Goal: Task Accomplishment & Management: Use online tool/utility

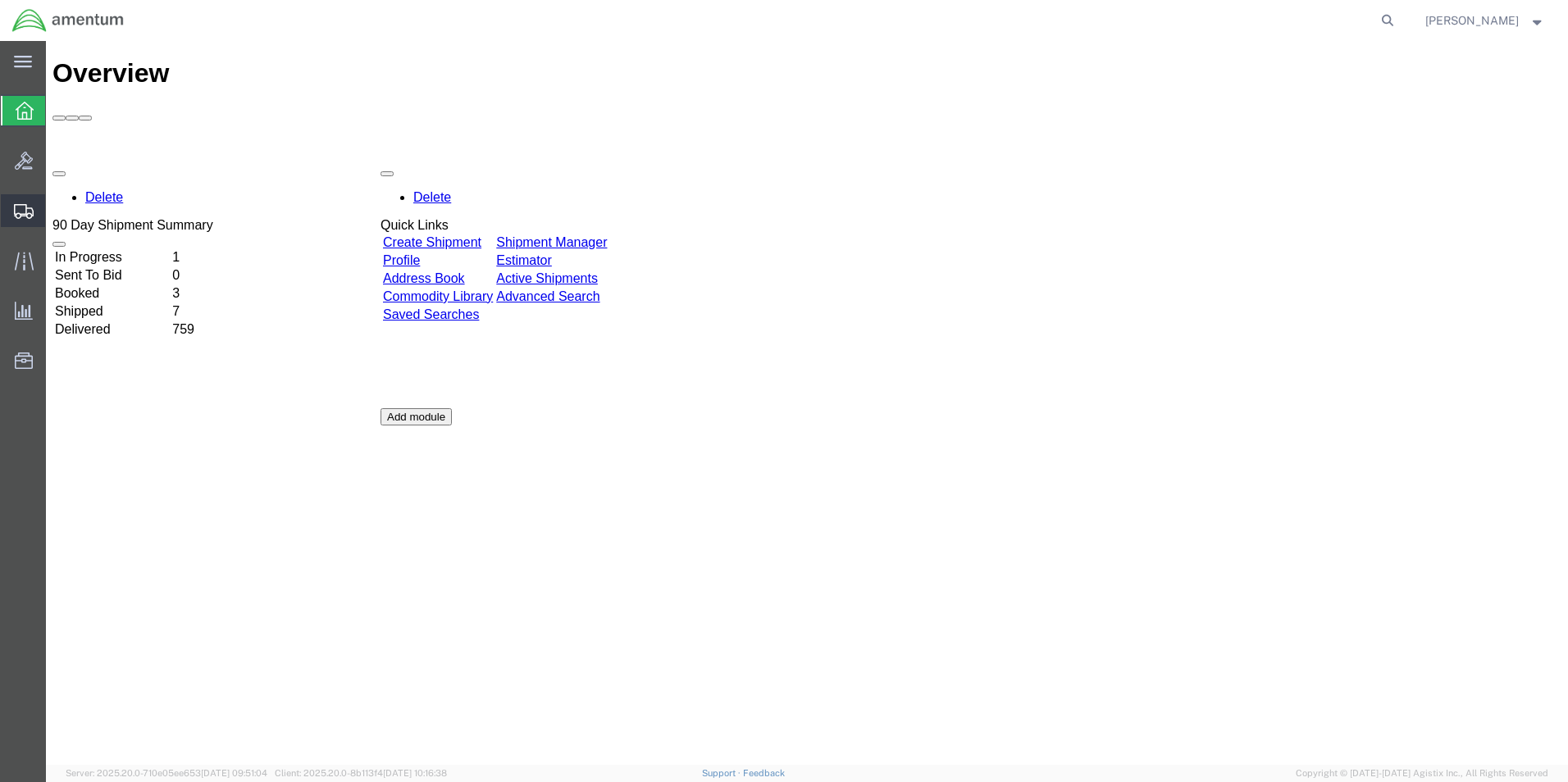
click at [0, 0] on span "Create Shipment" at bounding box center [0, 0] width 0 height 0
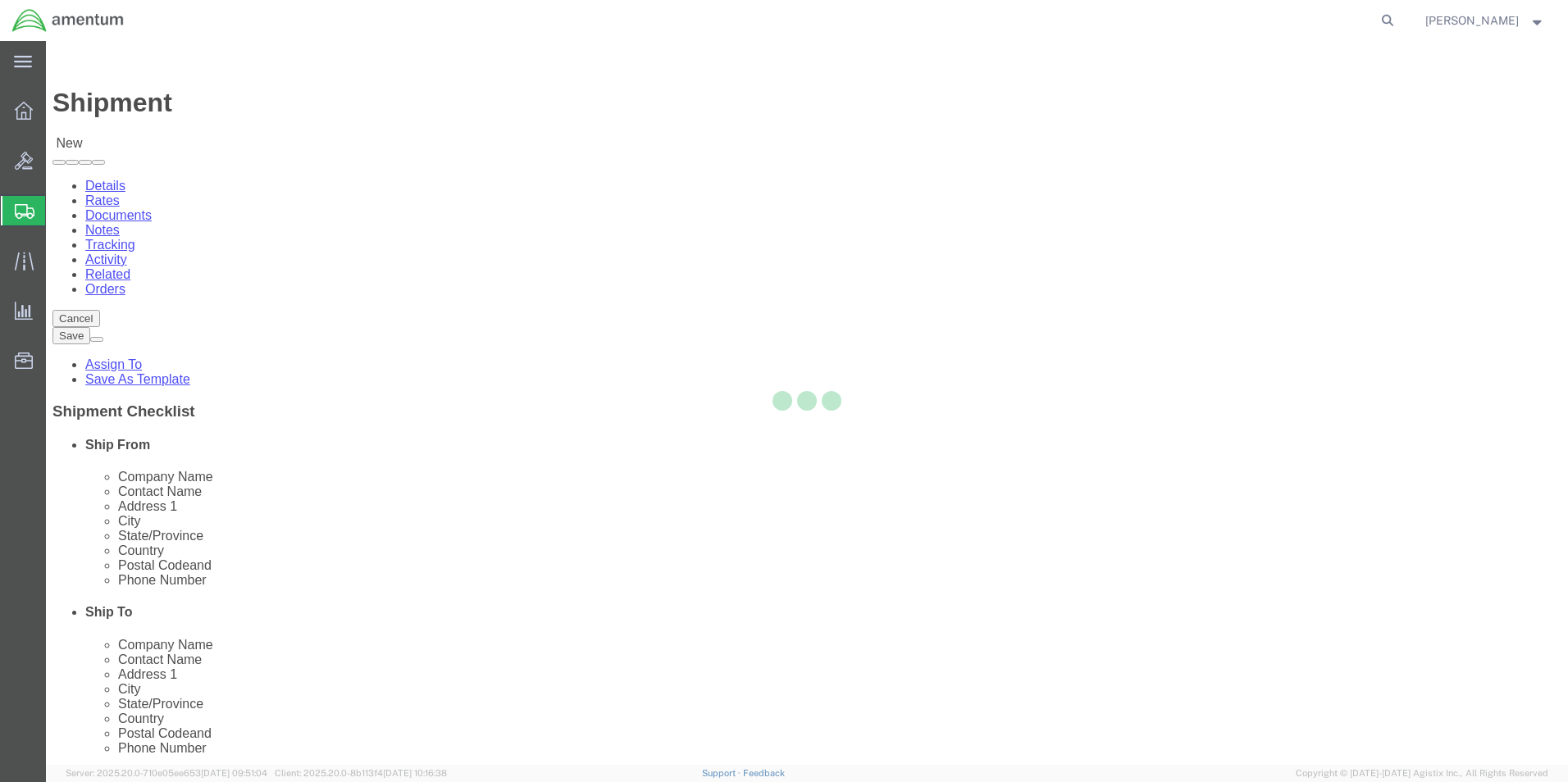
select select
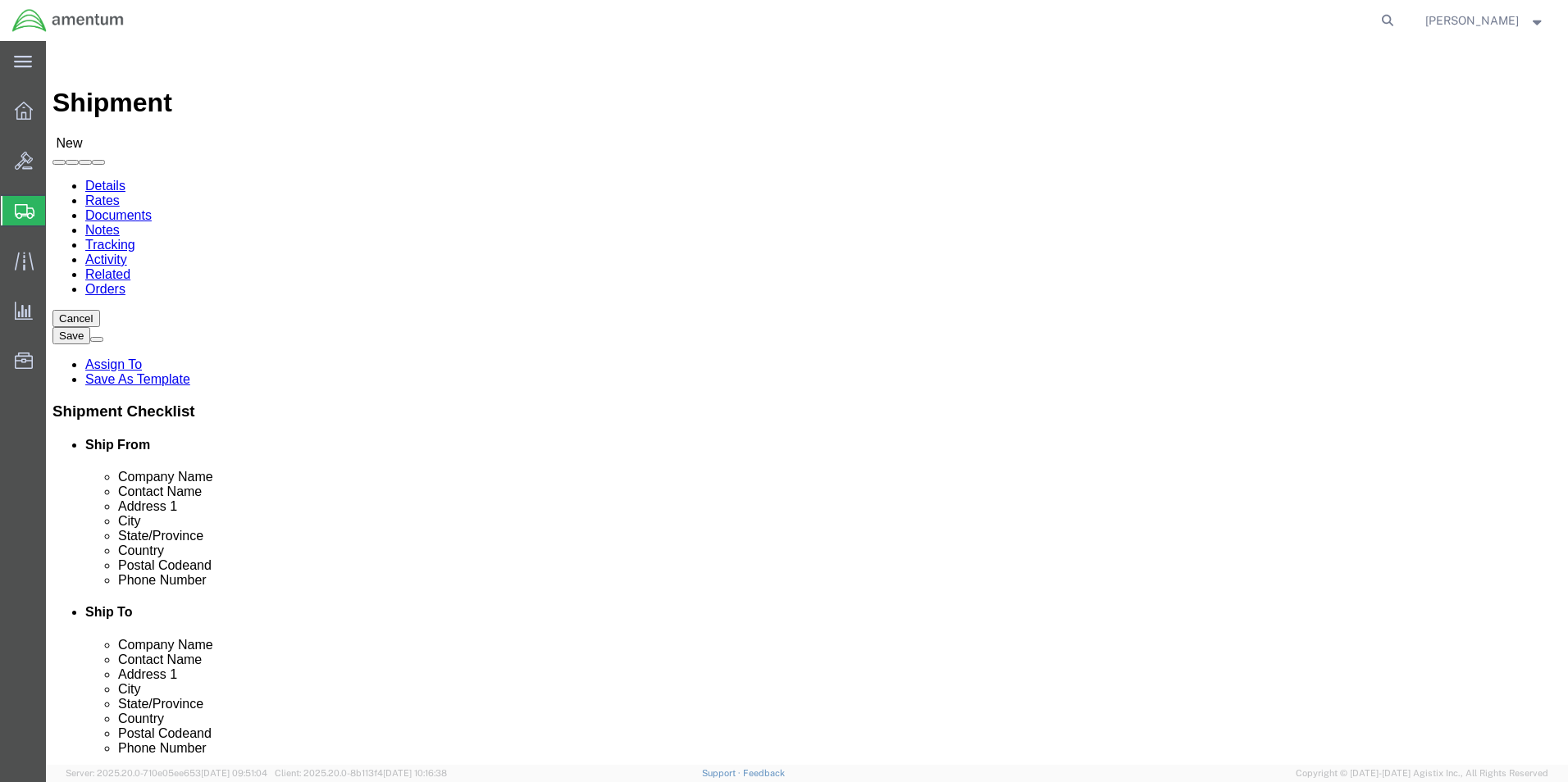
scroll to position [3607, 0]
select select "49914"
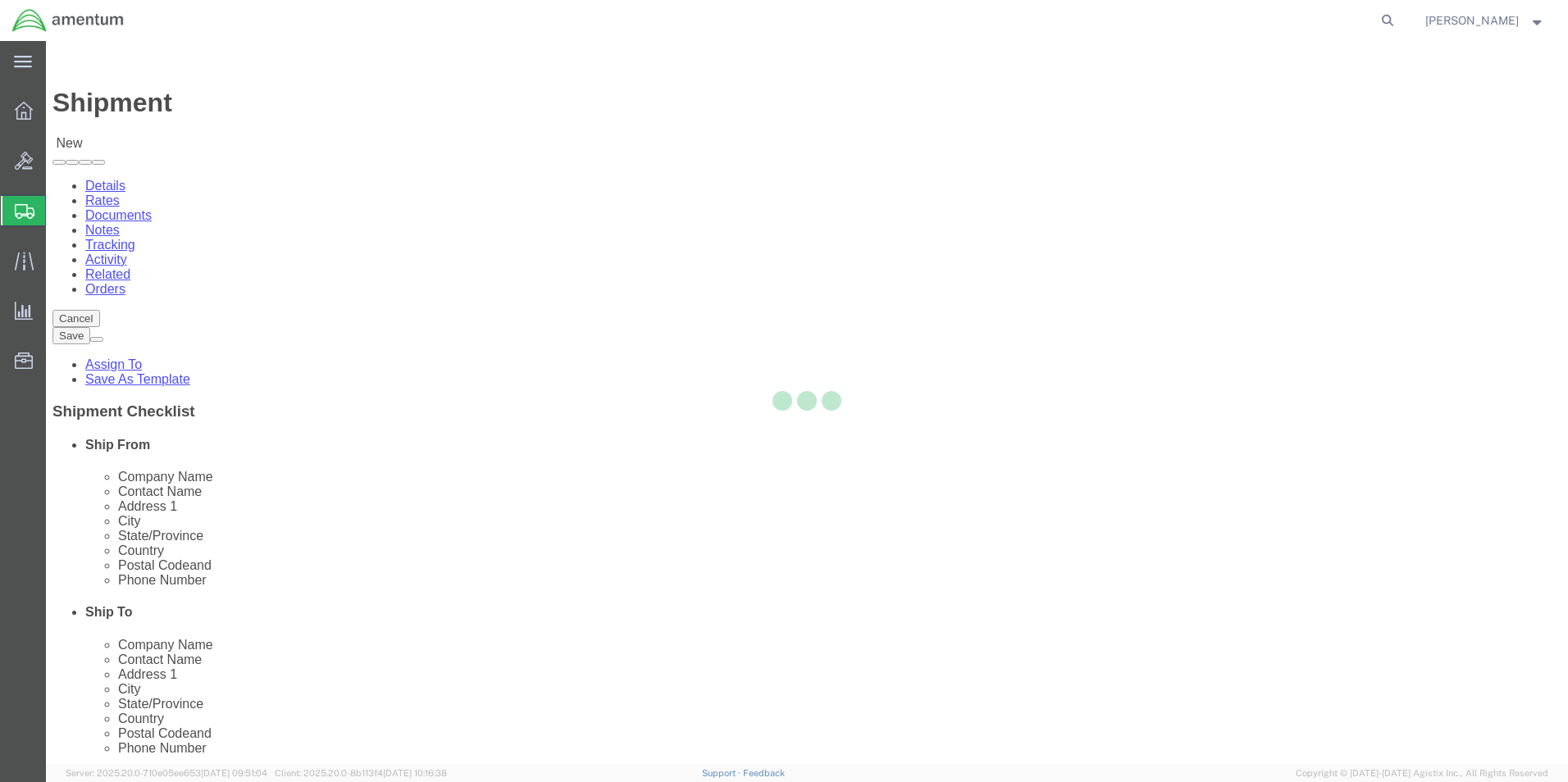
select select "[GEOGRAPHIC_DATA]"
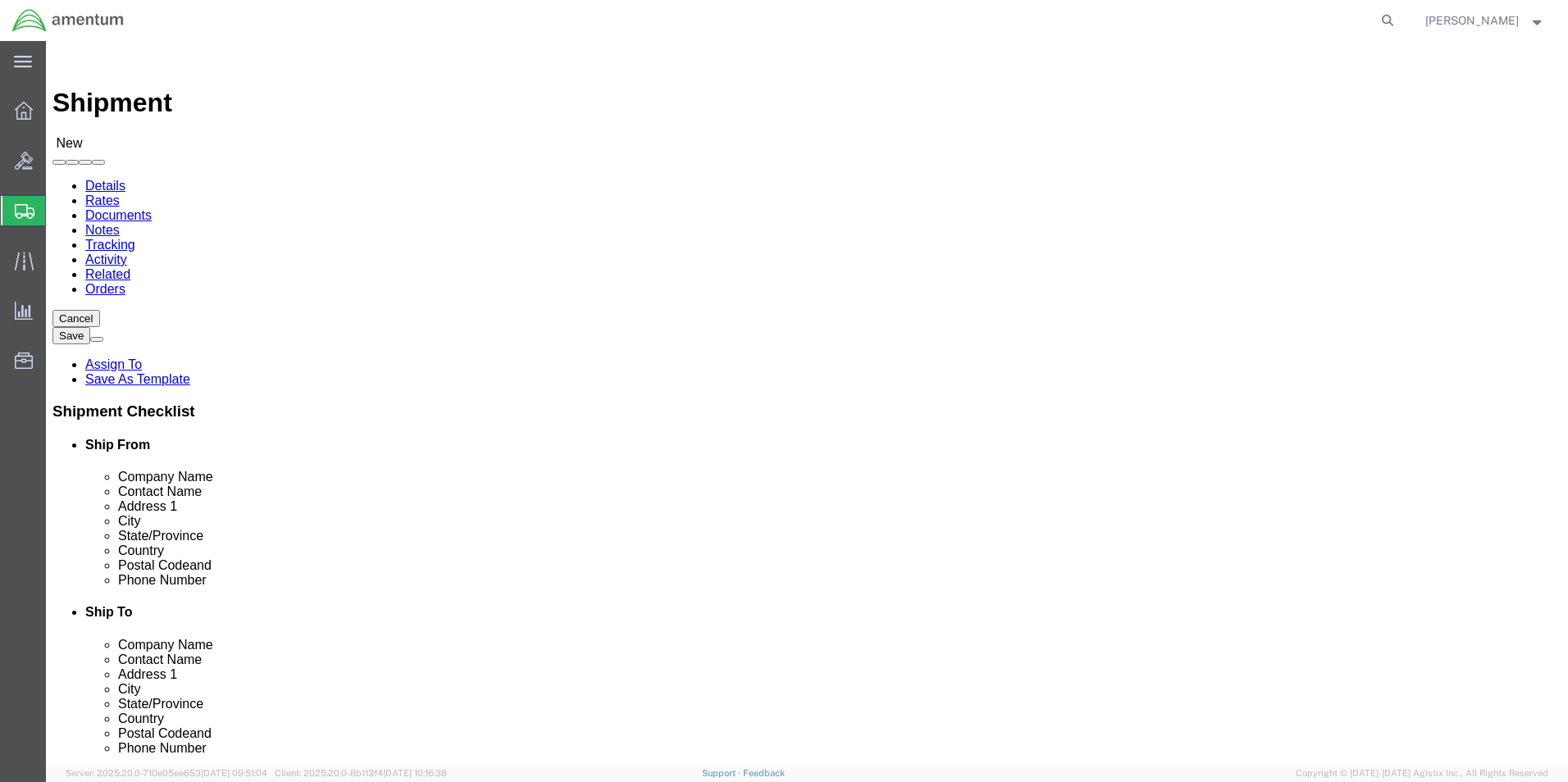
scroll to position [3526, 0]
select select "49914"
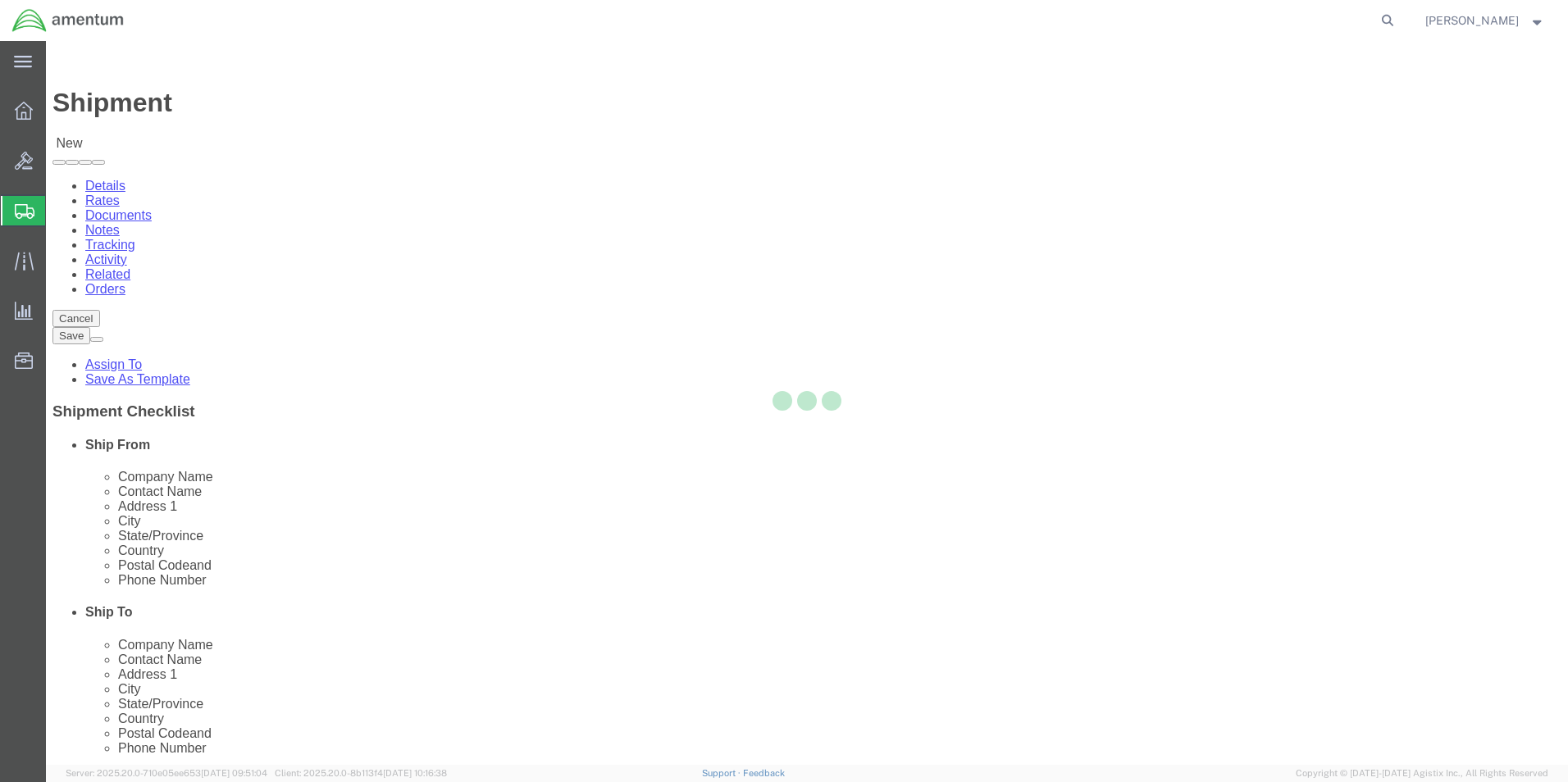
select select "[GEOGRAPHIC_DATA]"
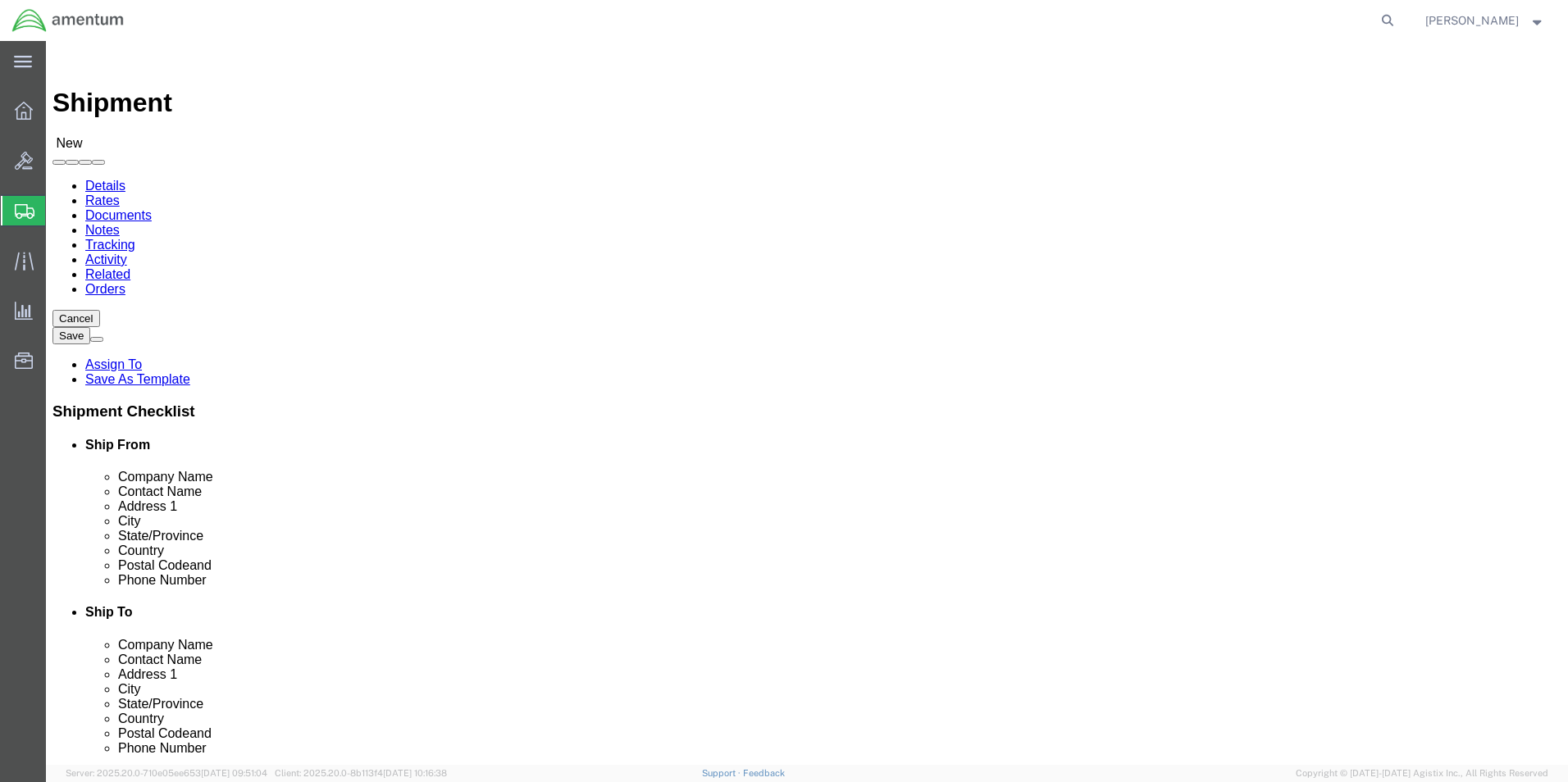
scroll to position [3604, 0]
select select "49945"
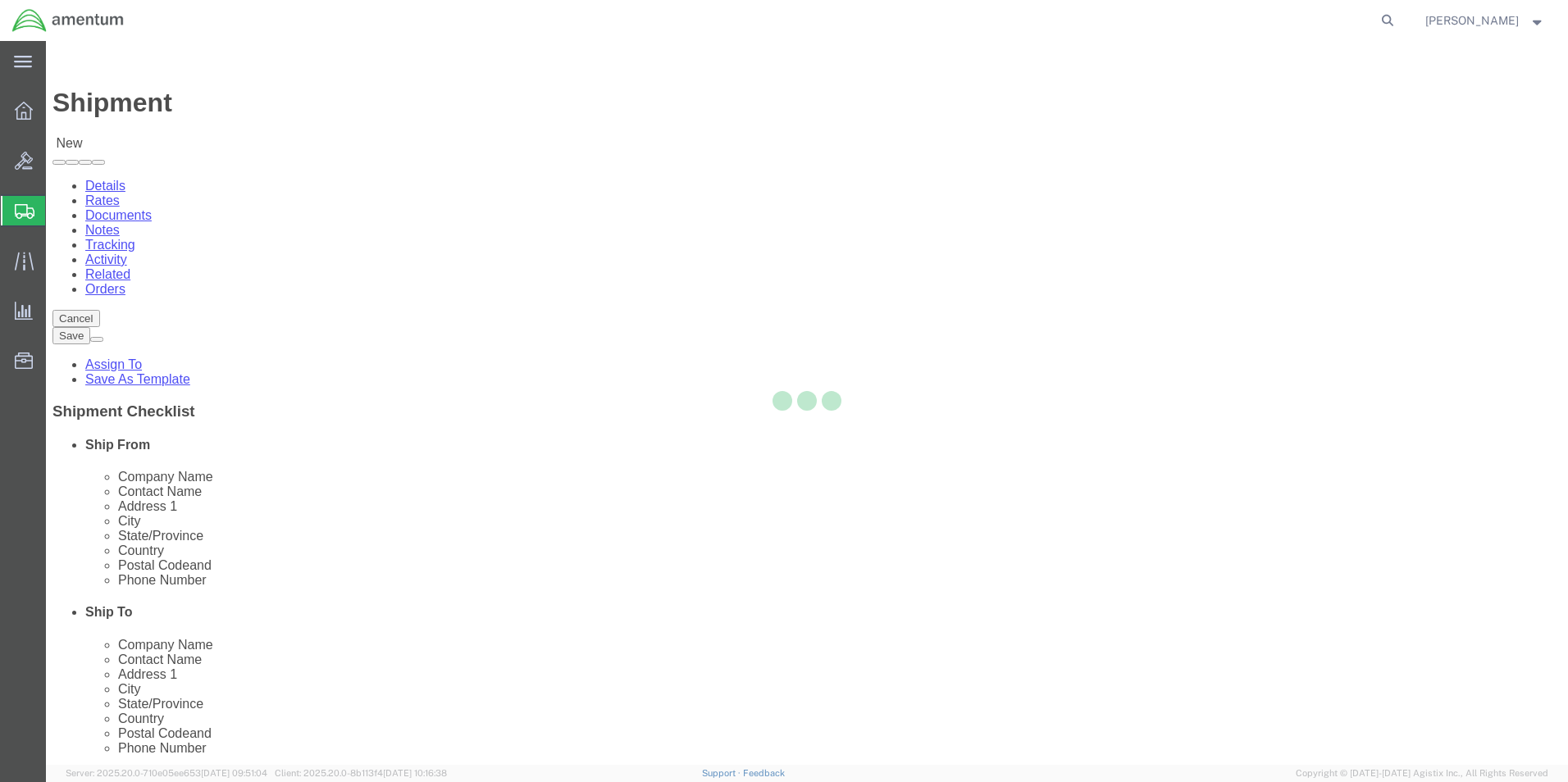
select select "[GEOGRAPHIC_DATA]"
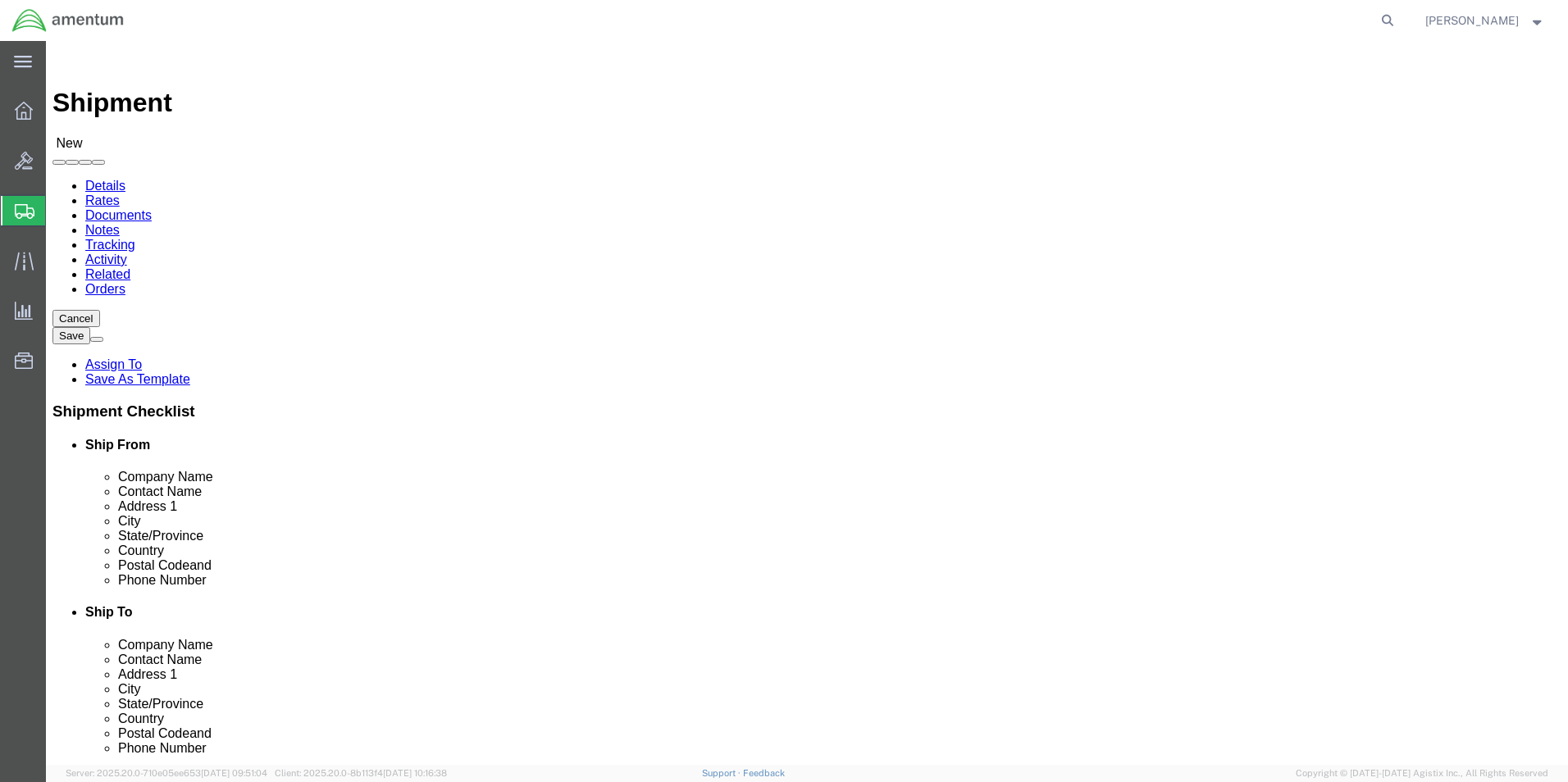
click input "text"
drag, startPoint x: 323, startPoint y: 338, endPoint x: 72, endPoint y: 309, distance: 252.7
click div "Location [GEOGRAPHIC_DATA], [GEOGRAPHIC_DATA] My Profile Location [PHONE_NUMBER…"
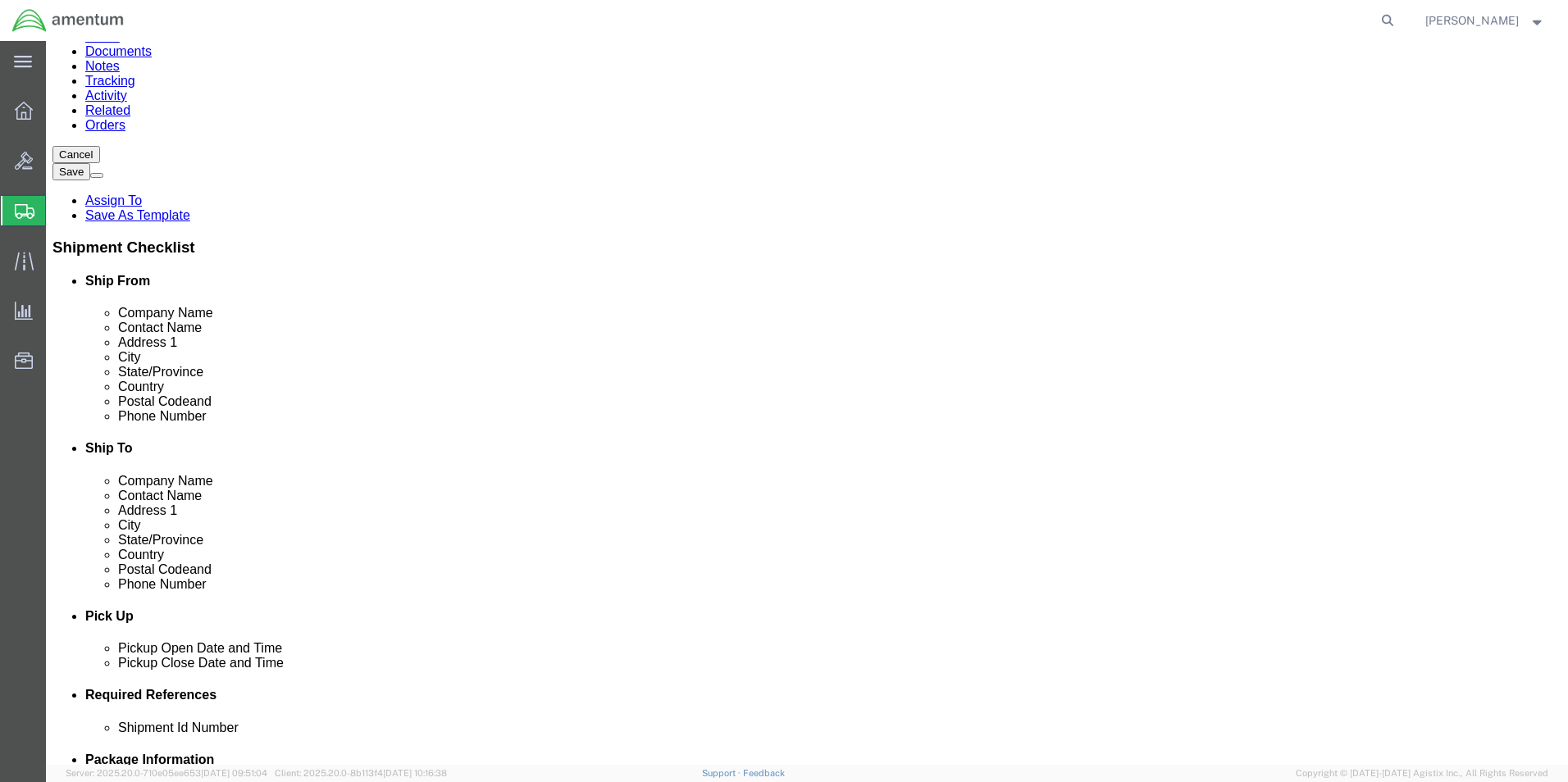
type input "[PERSON_NAME]"
click input "text"
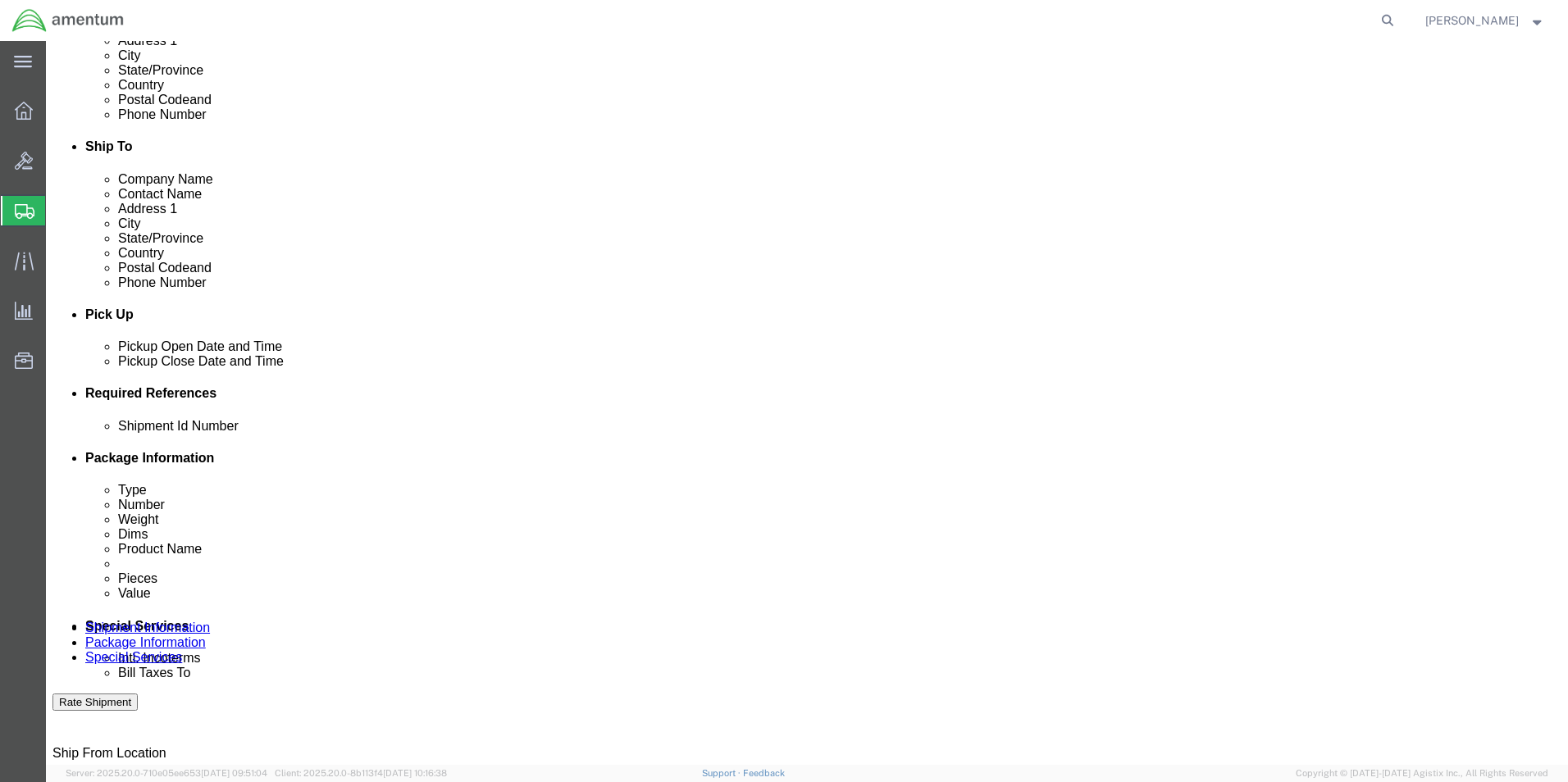
scroll to position [492, 0]
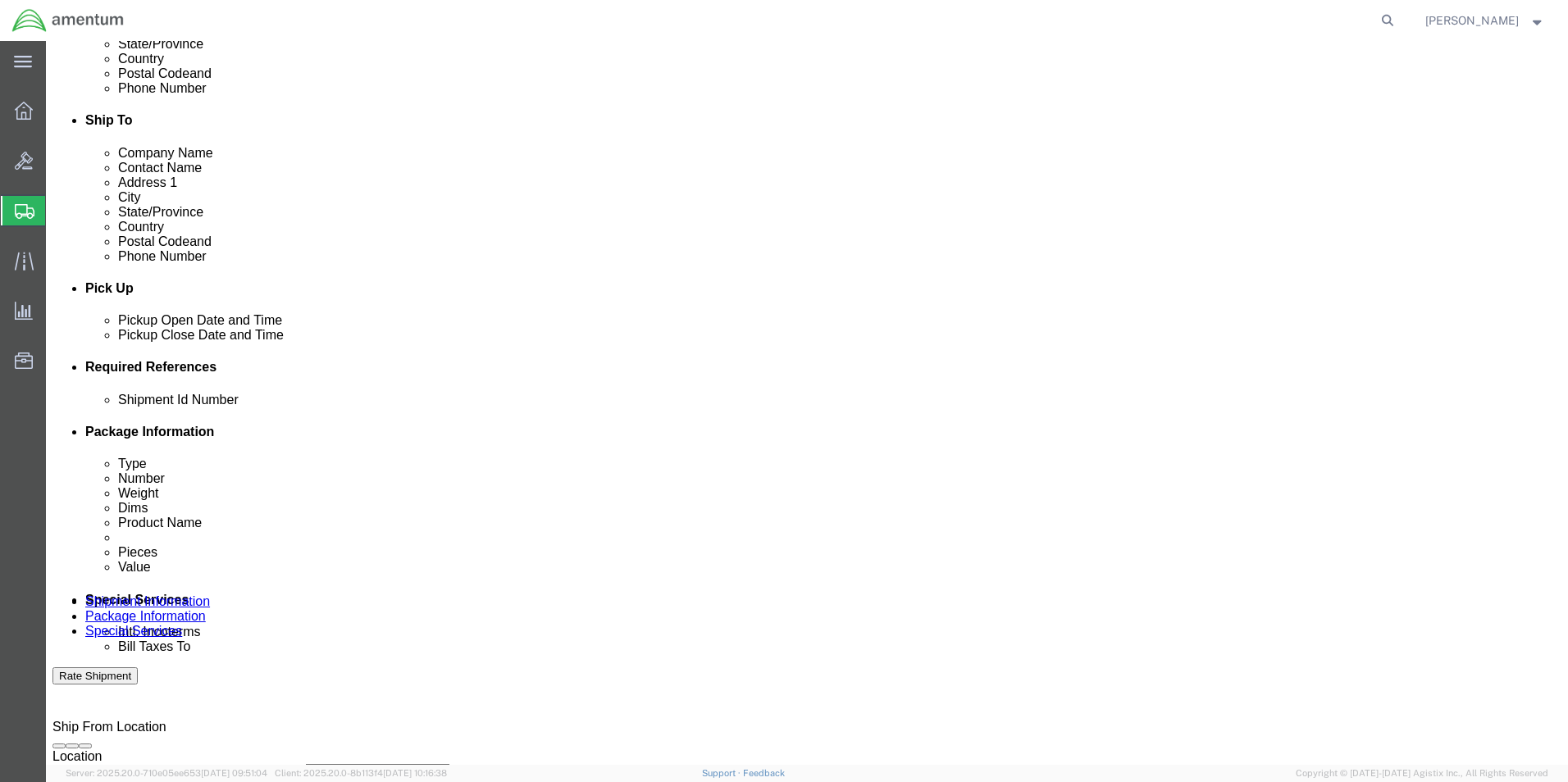
type input "[PERSON_NAME][EMAIL_ADDRESS][PERSON_NAME][DOMAIN_NAME]"
click div "[DATE] 2:00 PM"
type input "3:00 PM"
click button "Apply"
click button "Add reference"
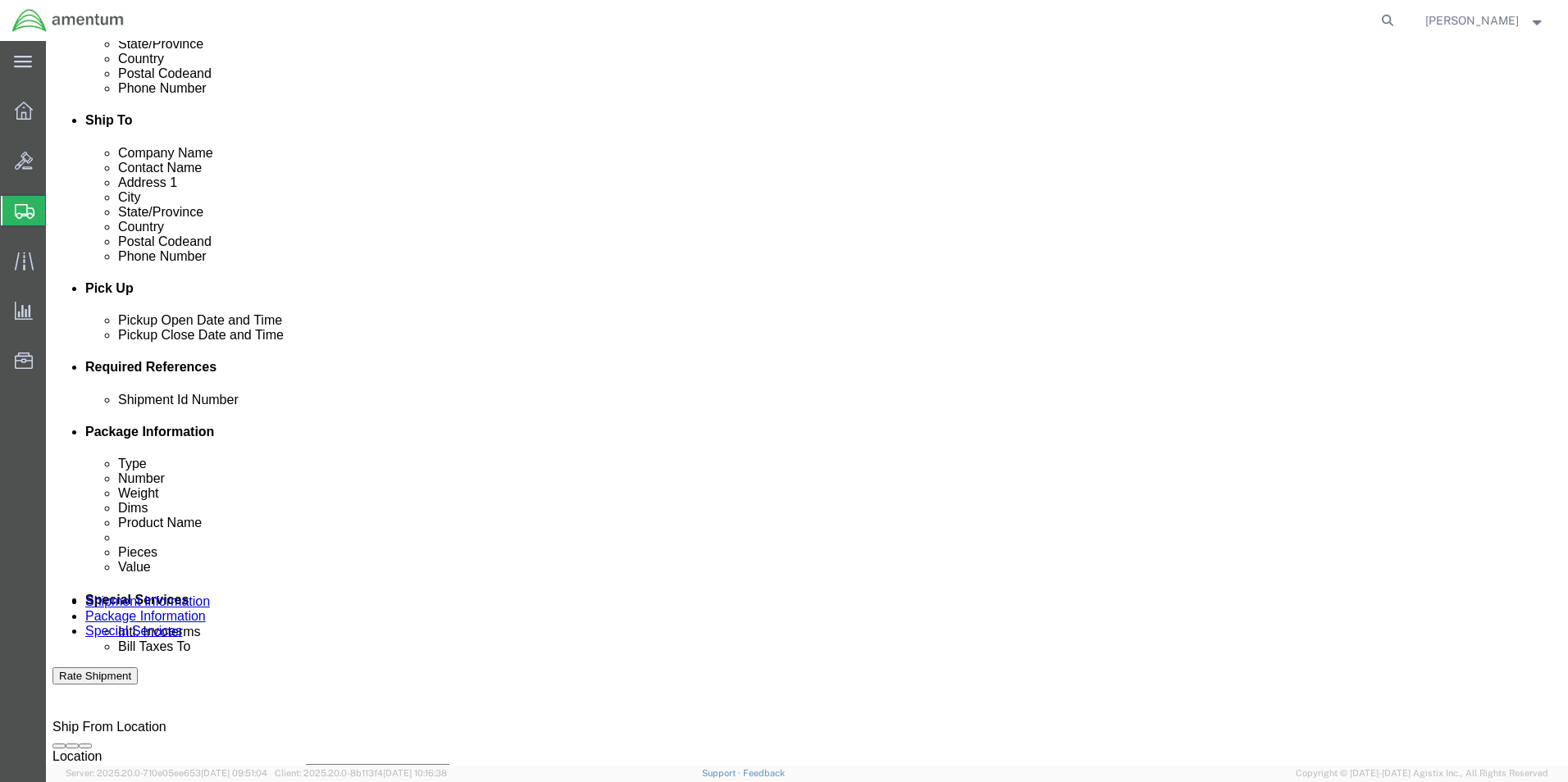
click select "Select Account Type Activity ID Airline Appointment Number ASN Batch Request # …"
select select "CUSTREF"
click select "Select Account Type Activity ID Airline Appointment Number ASN Batch Request # …"
click input "text"
type input "r"
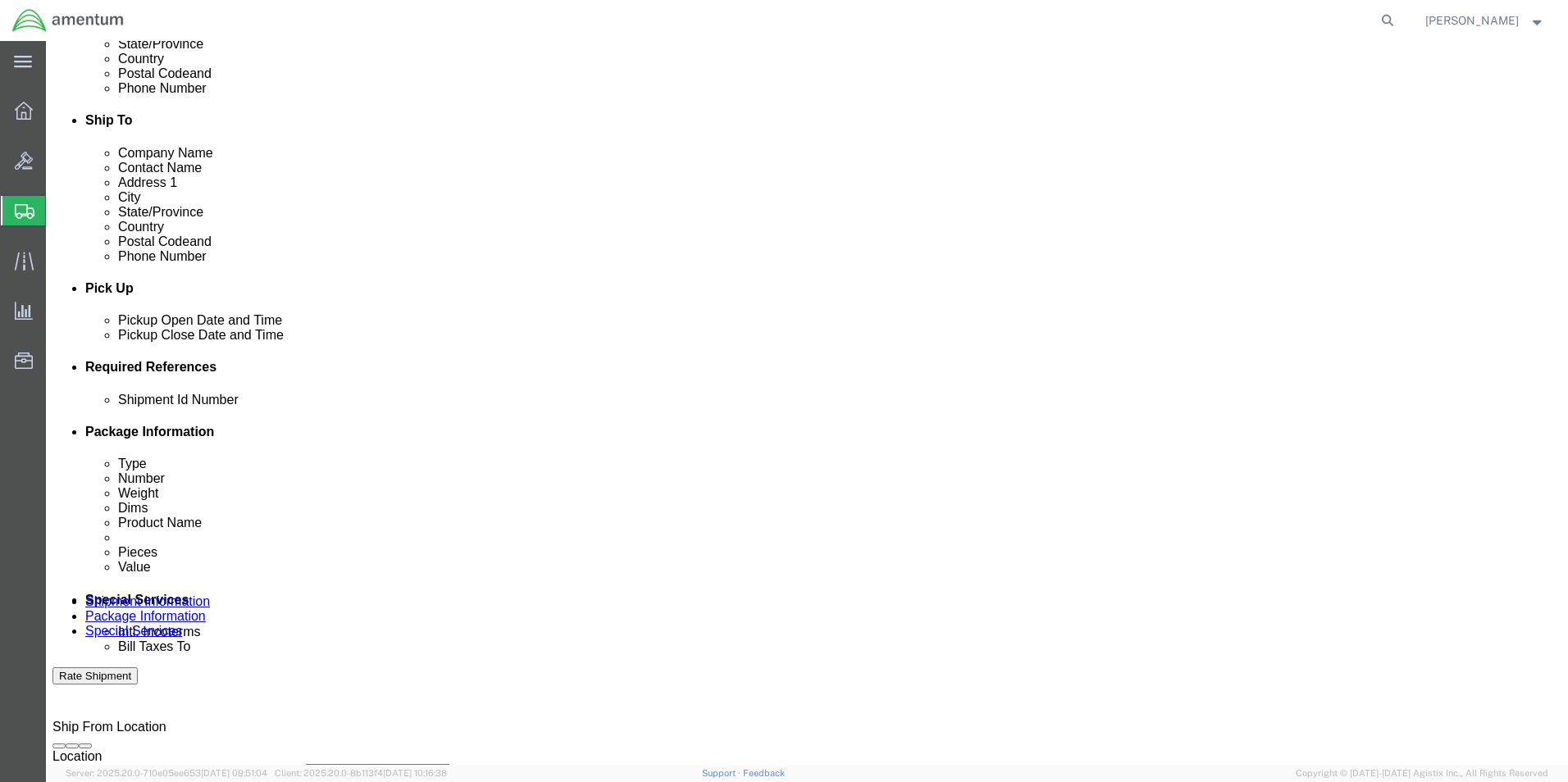
type input "t"
type input "TRANSFER 517-006663"
click button "Add reference"
click select "Select Account Type Activity ID Airline Appointment Number ASN Batch Request # …"
select select "DEPT"
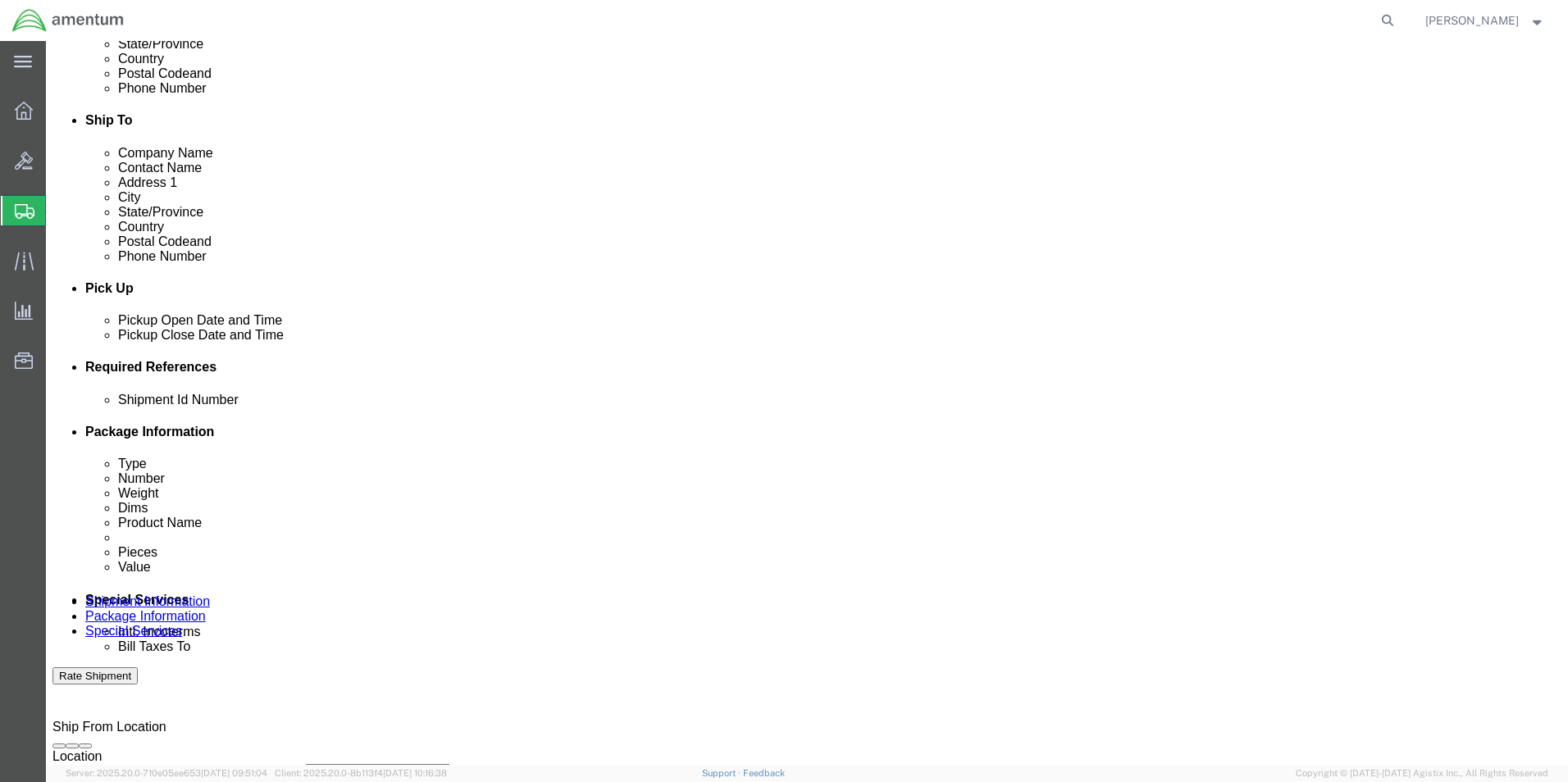
click select "Select Account Type Activity ID Airline Appointment Number ASN Batch Request # …"
click input "text"
type input "CBP"
click button "Add reference"
click select "Select Account Type Activity ID Airline Appointment Number ASN Batch Request # …"
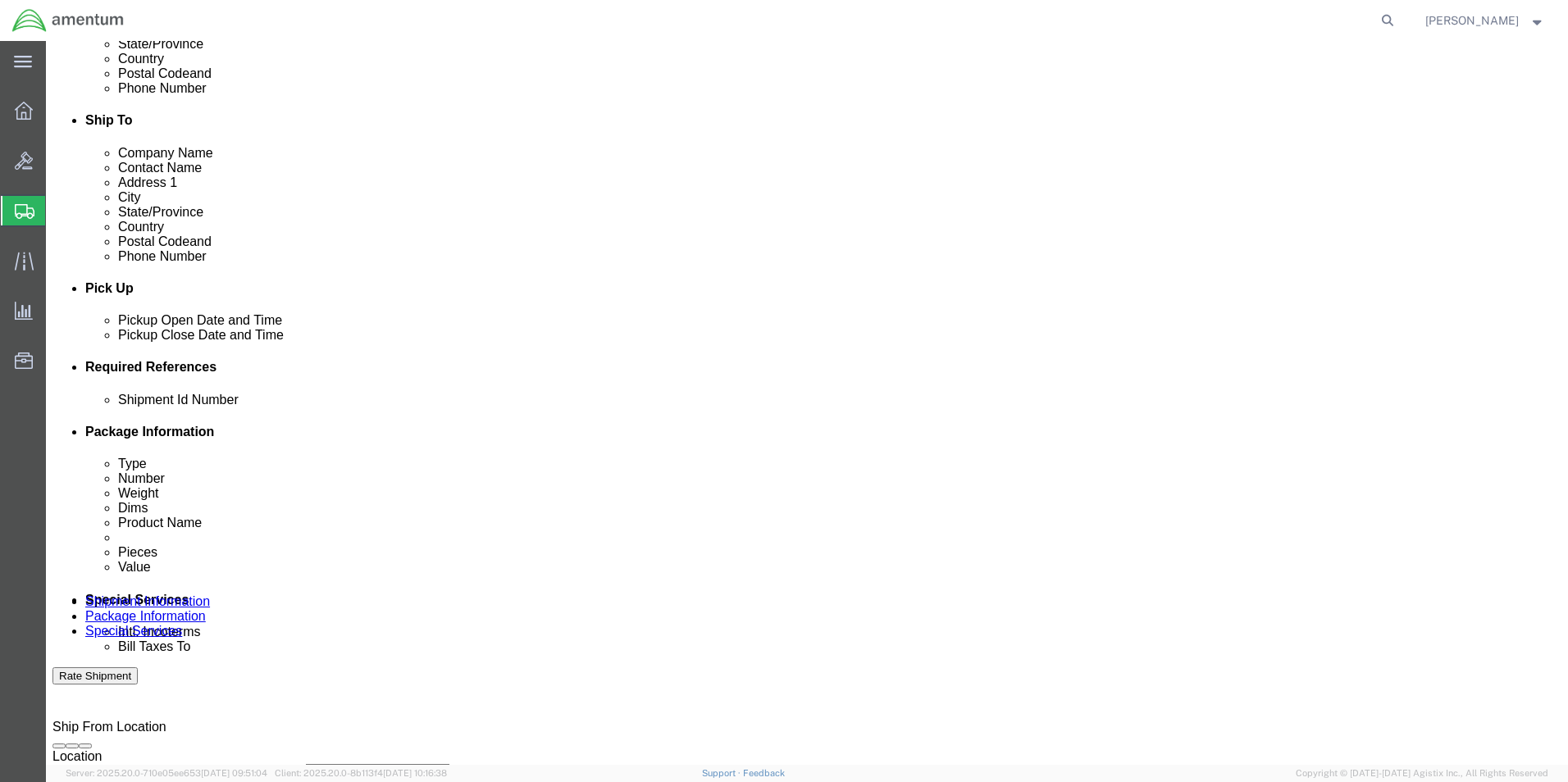
select select "PROJNUM"
click select "Select Account Type Activity ID Airline Appointment Number ASN Batch Request # …"
click input "text"
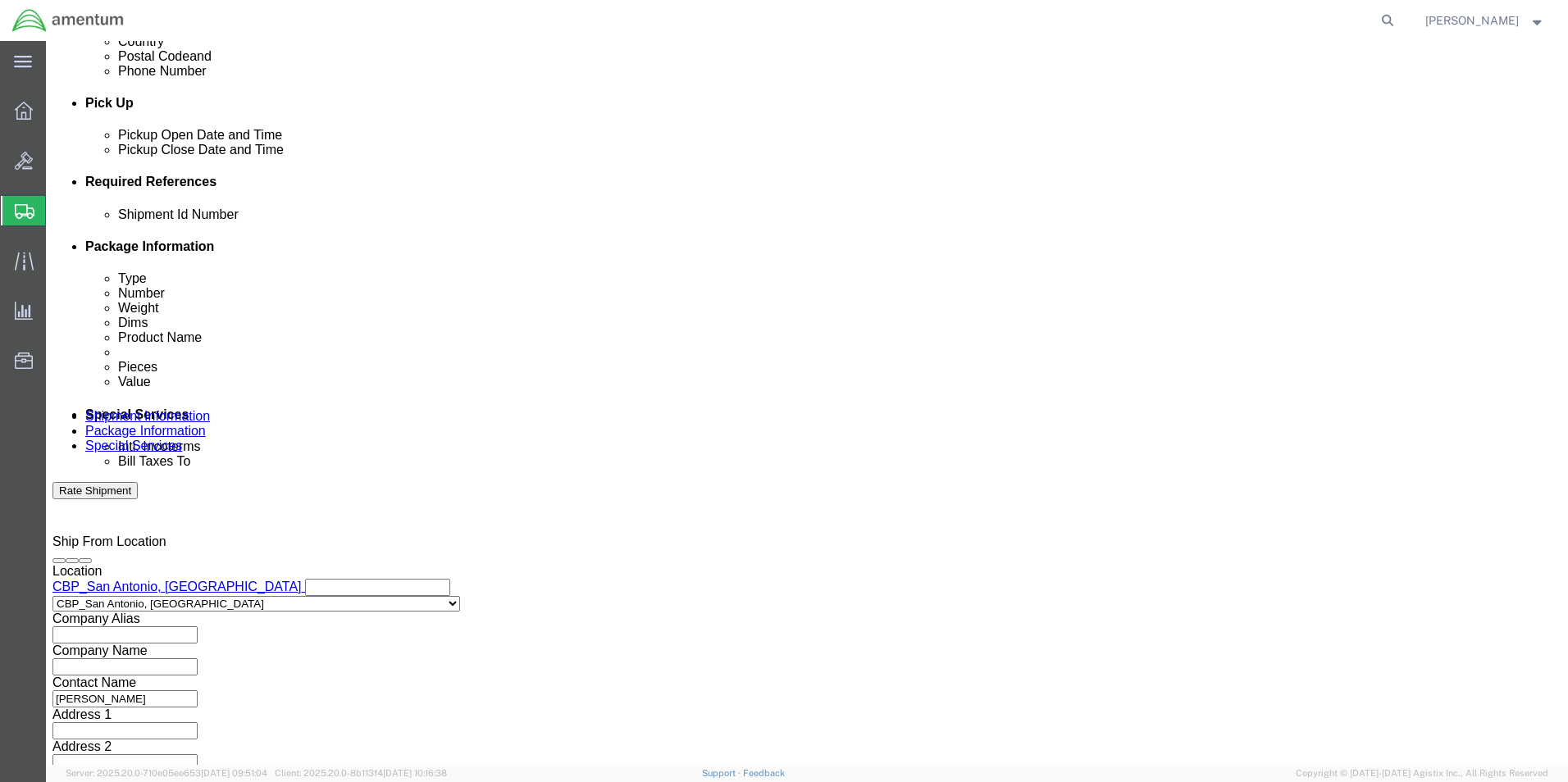
scroll to position [715, 0]
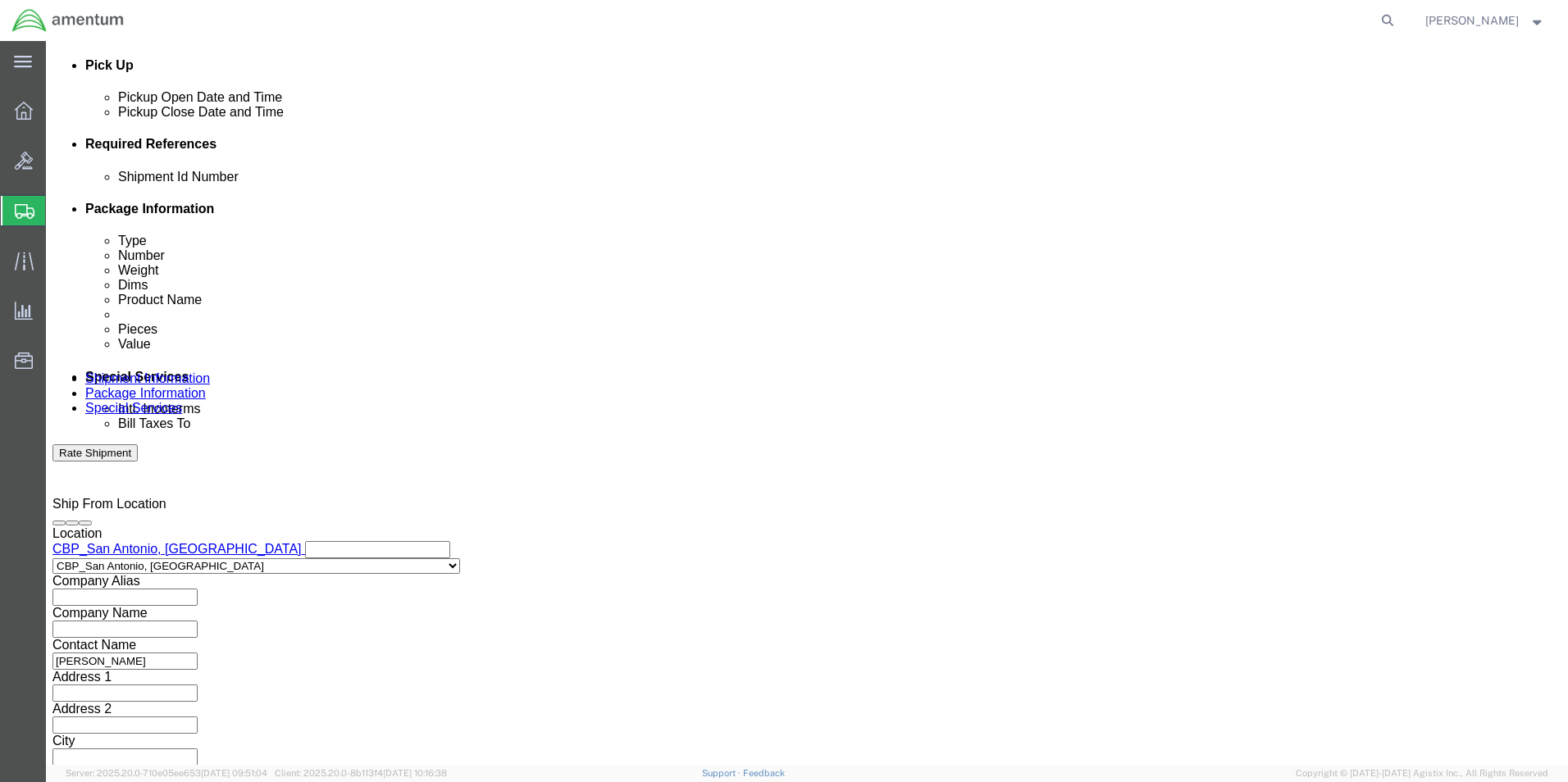
type input "6118.04.03.2219.000.WST.0000"
click select "Select Air Less than Truckload Multi-Leg Ocean Freight Rail Small Parcel Truckl…"
select select "SMAL"
click select "Select Air Less than Truckload Multi-Leg Ocean Freight Rail Small Parcel Truckl…"
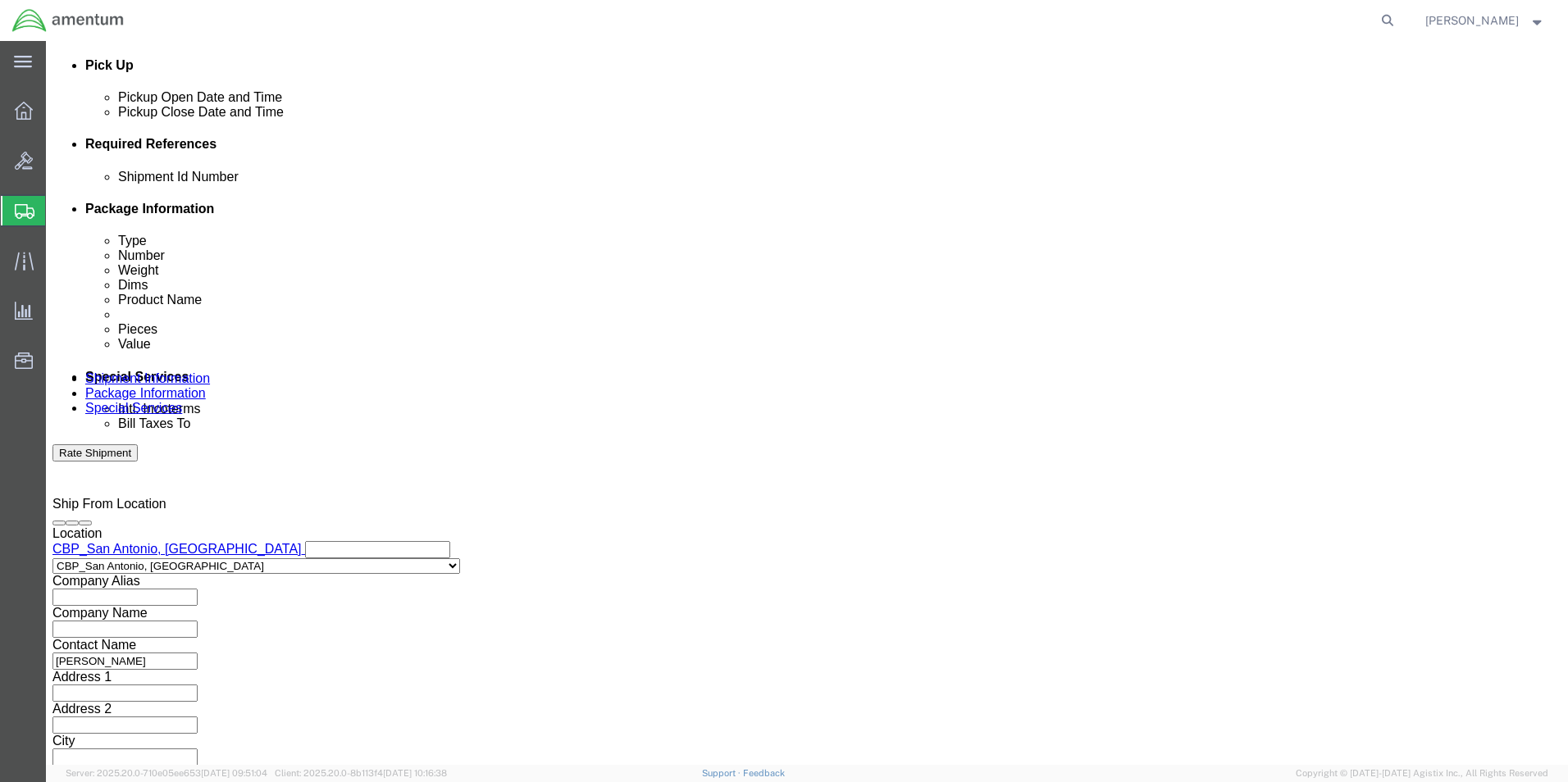
click div
click button "Continue"
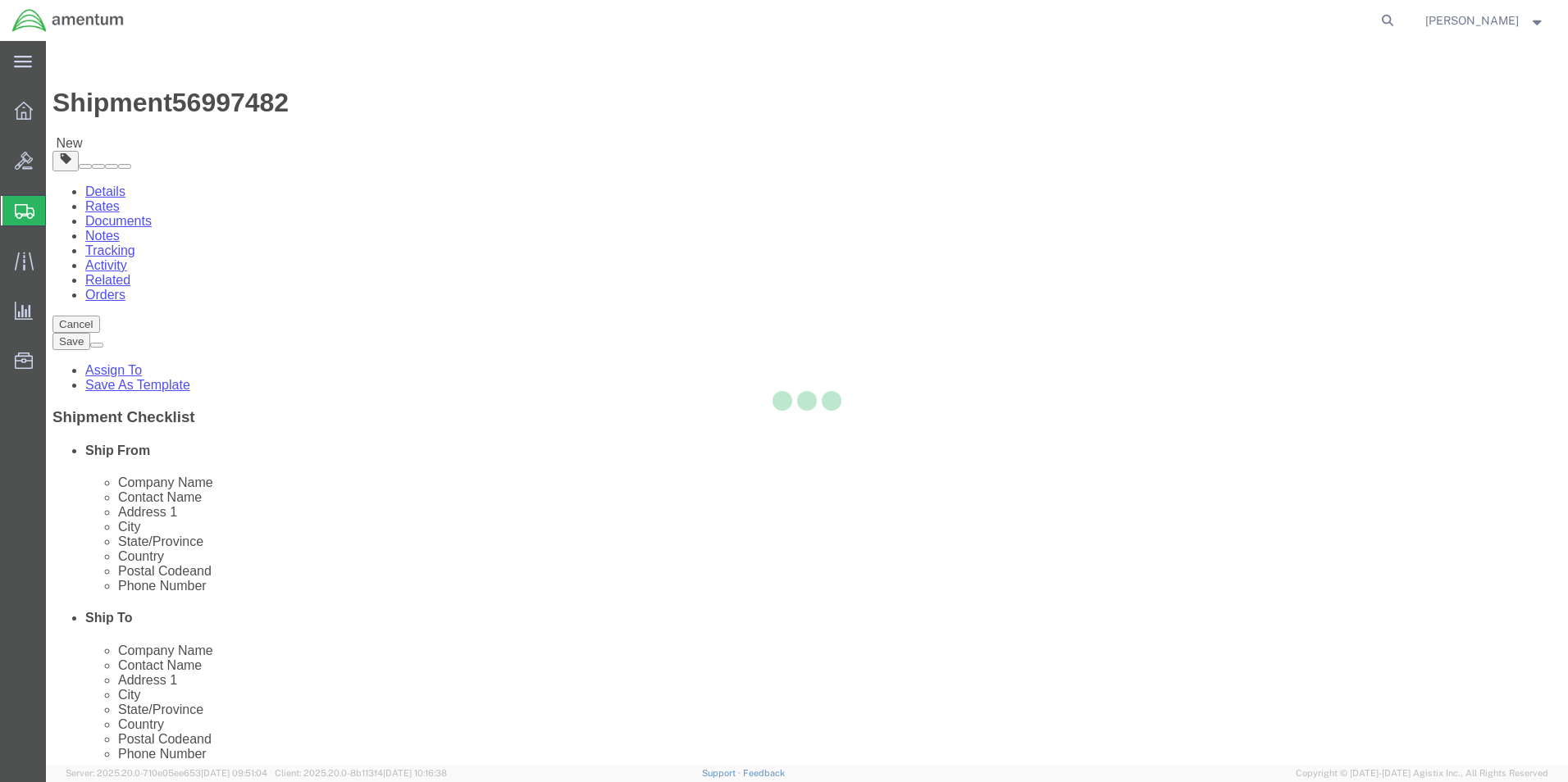
select select "YRPK"
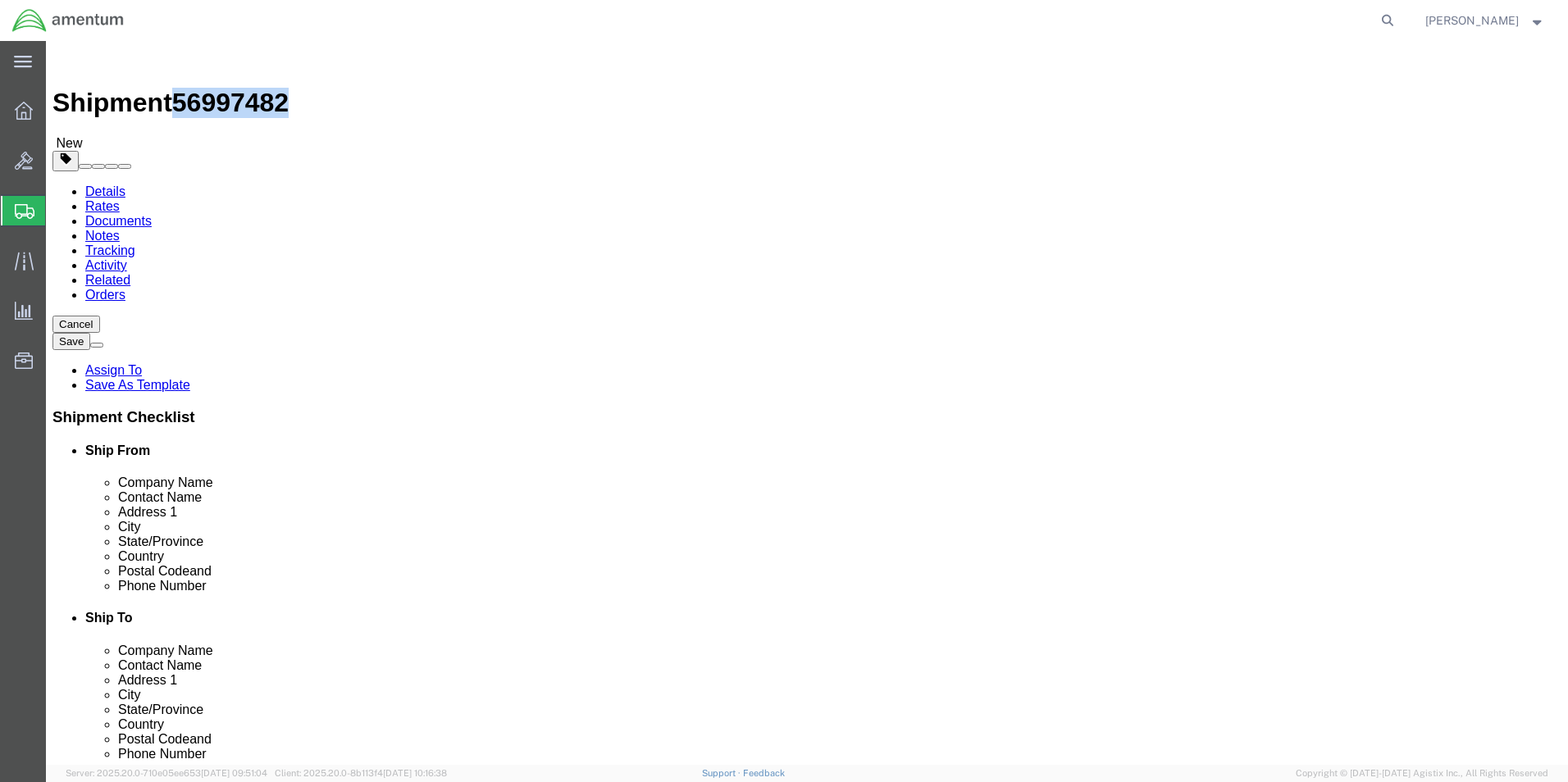
drag, startPoint x: 223, startPoint y: 22, endPoint x: 139, endPoint y: 17, distance: 84.1
click span "56997482"
copy span "56997482"
click button "Previous"
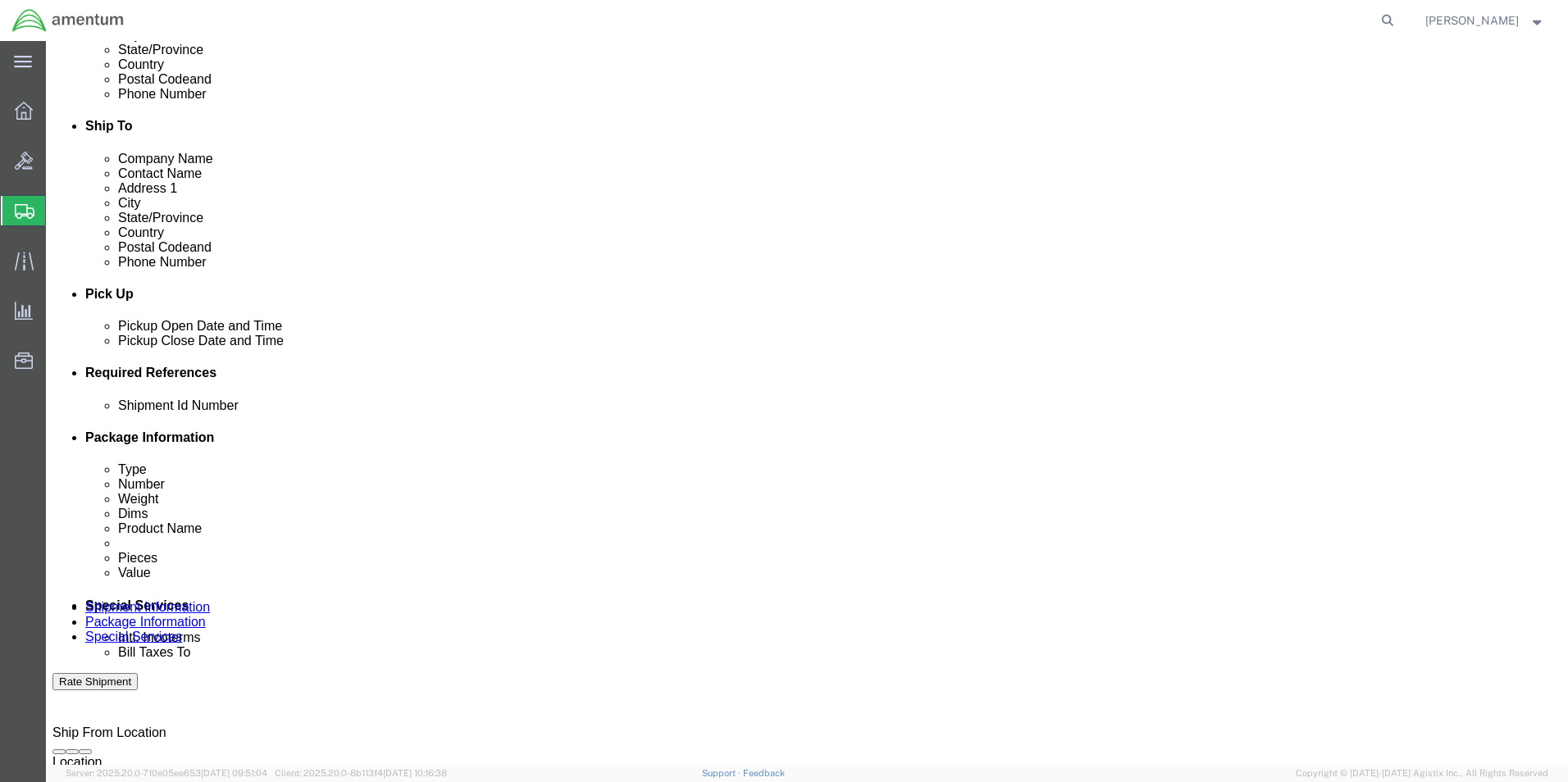
click input "text"
paste input "56997482"
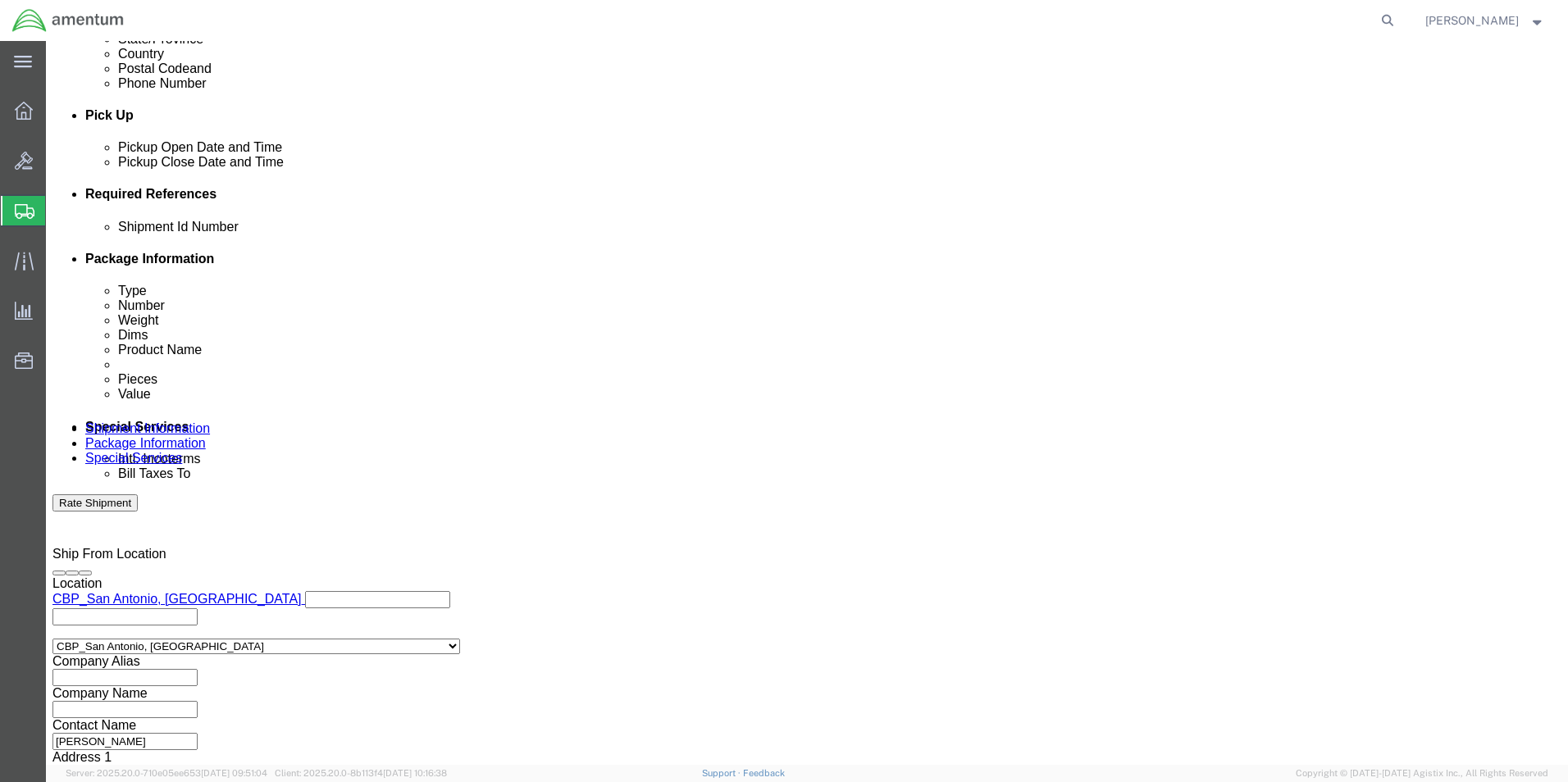
scroll to position [715, 0]
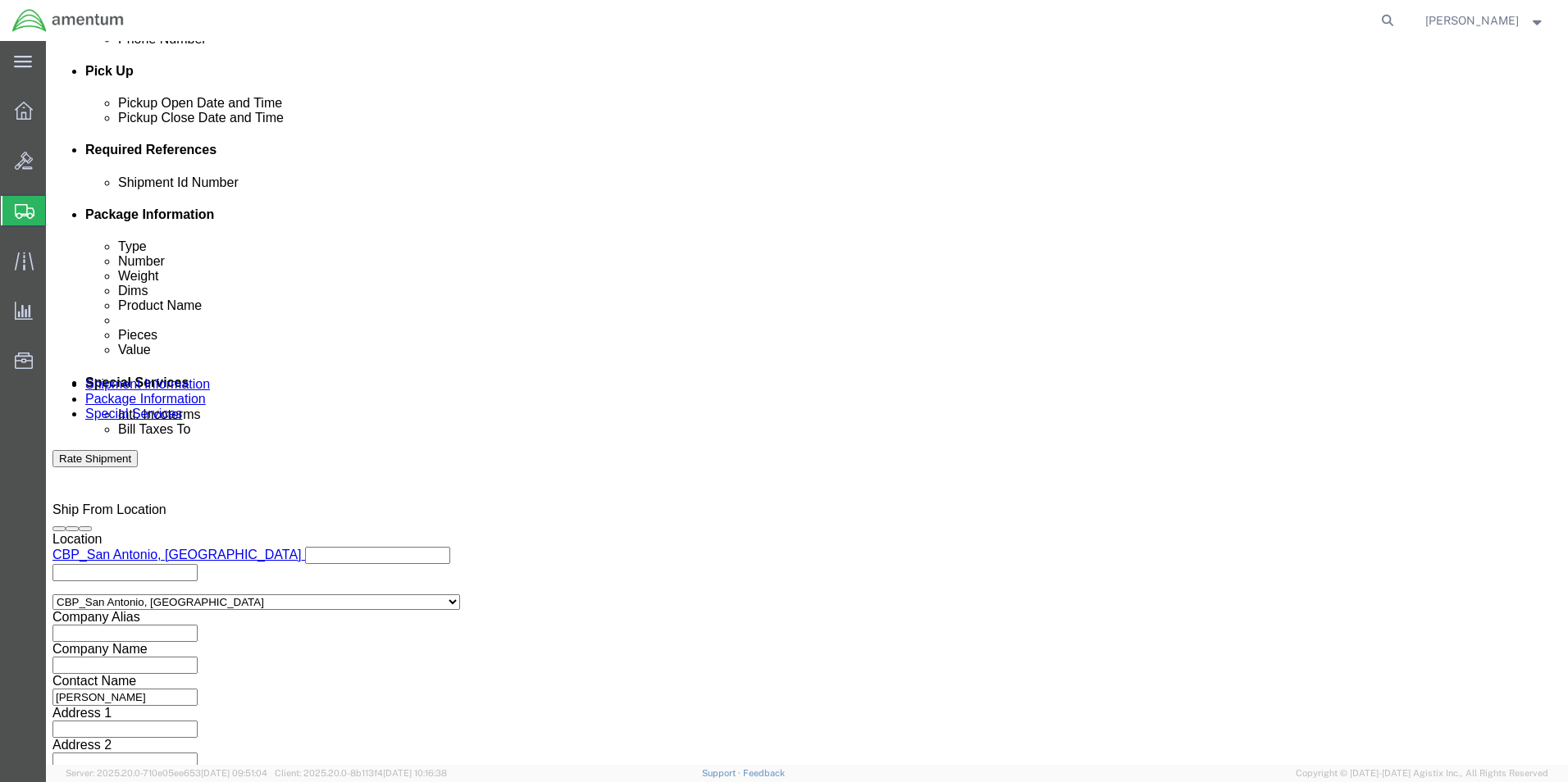
type input "56997482"
click button "Continue"
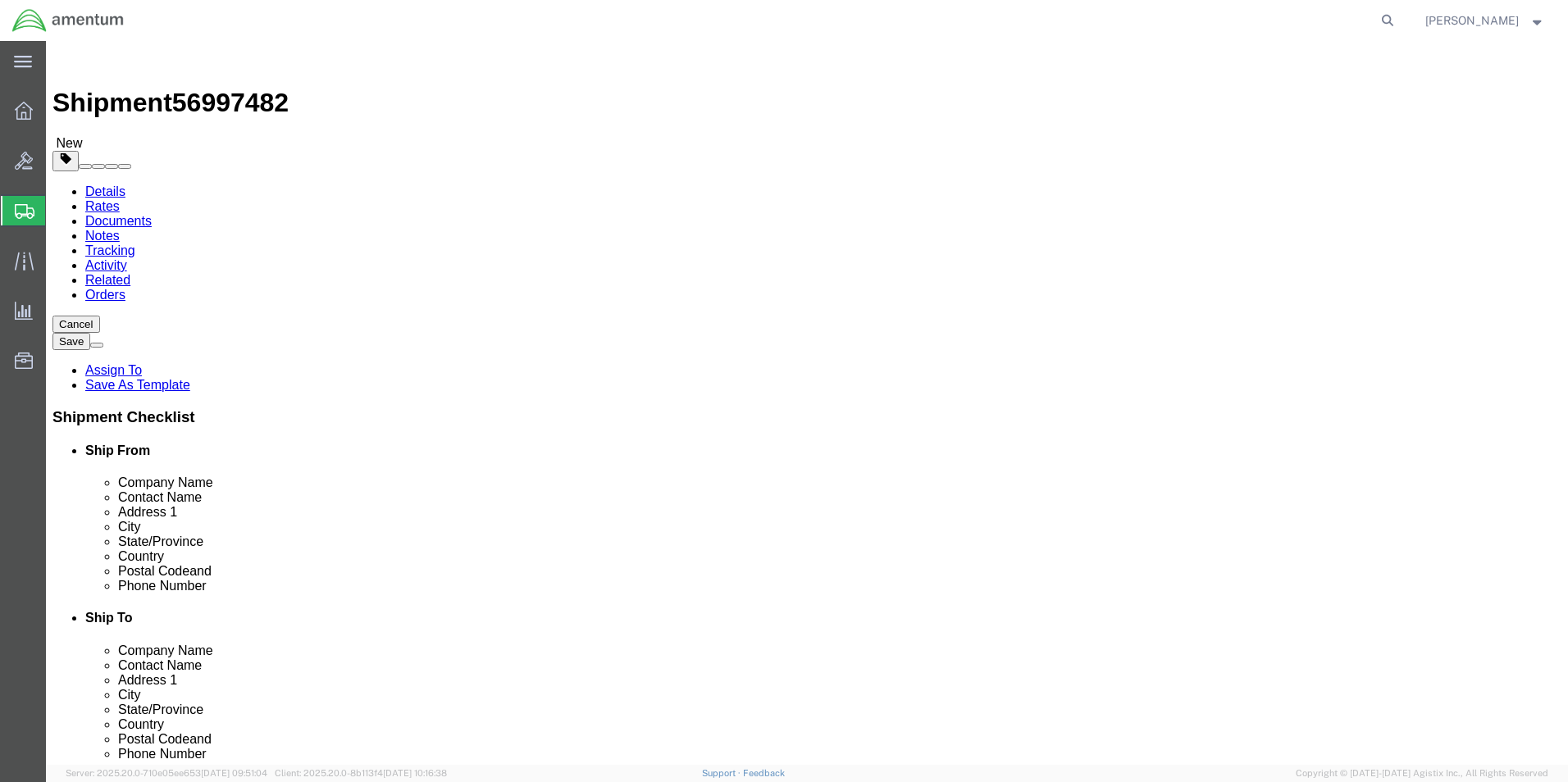
click input "text"
type input "10"
type input "7"
type input "5"
click input "0.00"
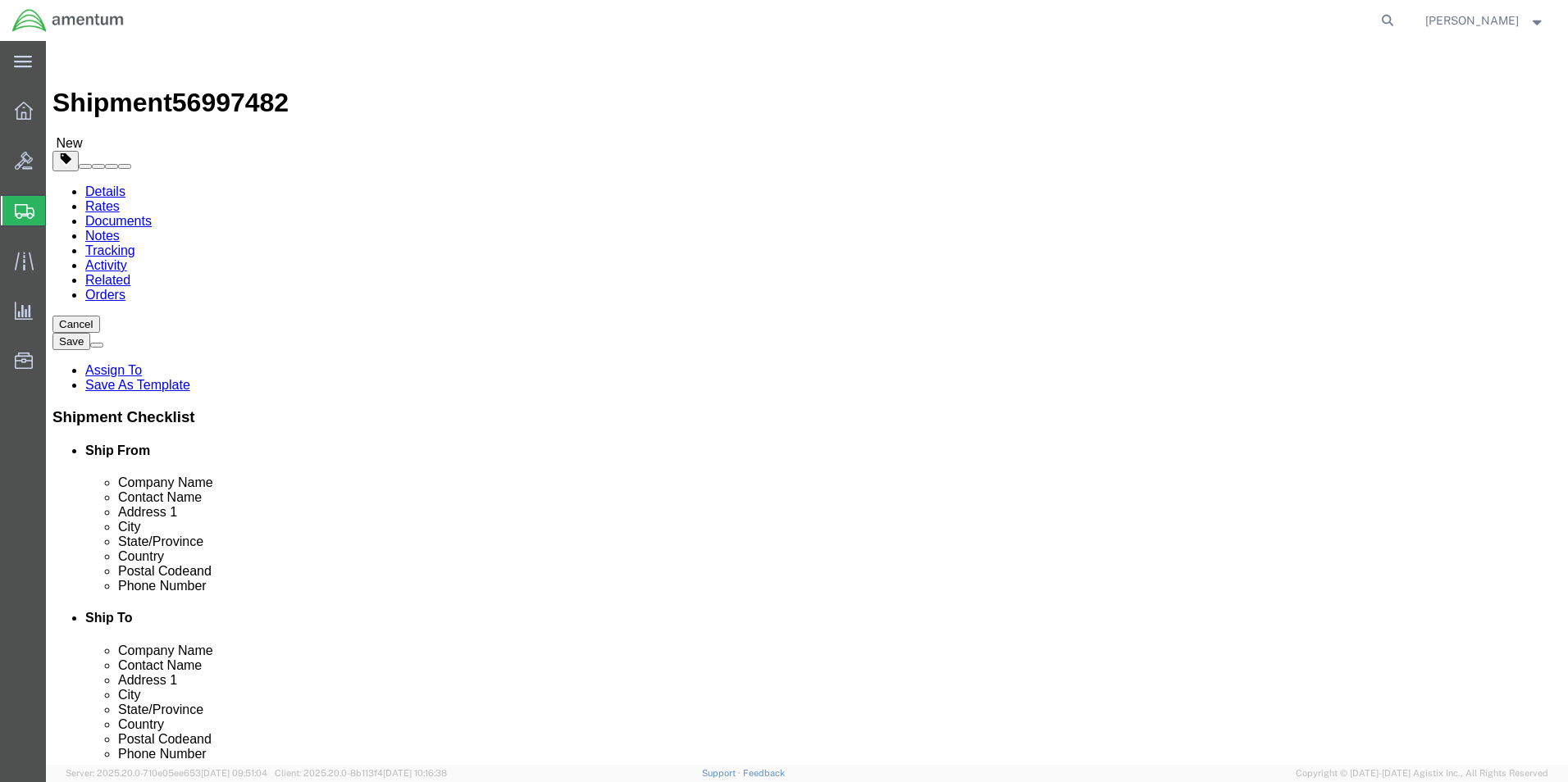
drag, startPoint x: 251, startPoint y: 375, endPoint x: 98, endPoint y: 374, distance: 153.0
click div "Weight 0.00 Select kgs lbs Ship. t°"
type input "1.4"
click link "Add Content"
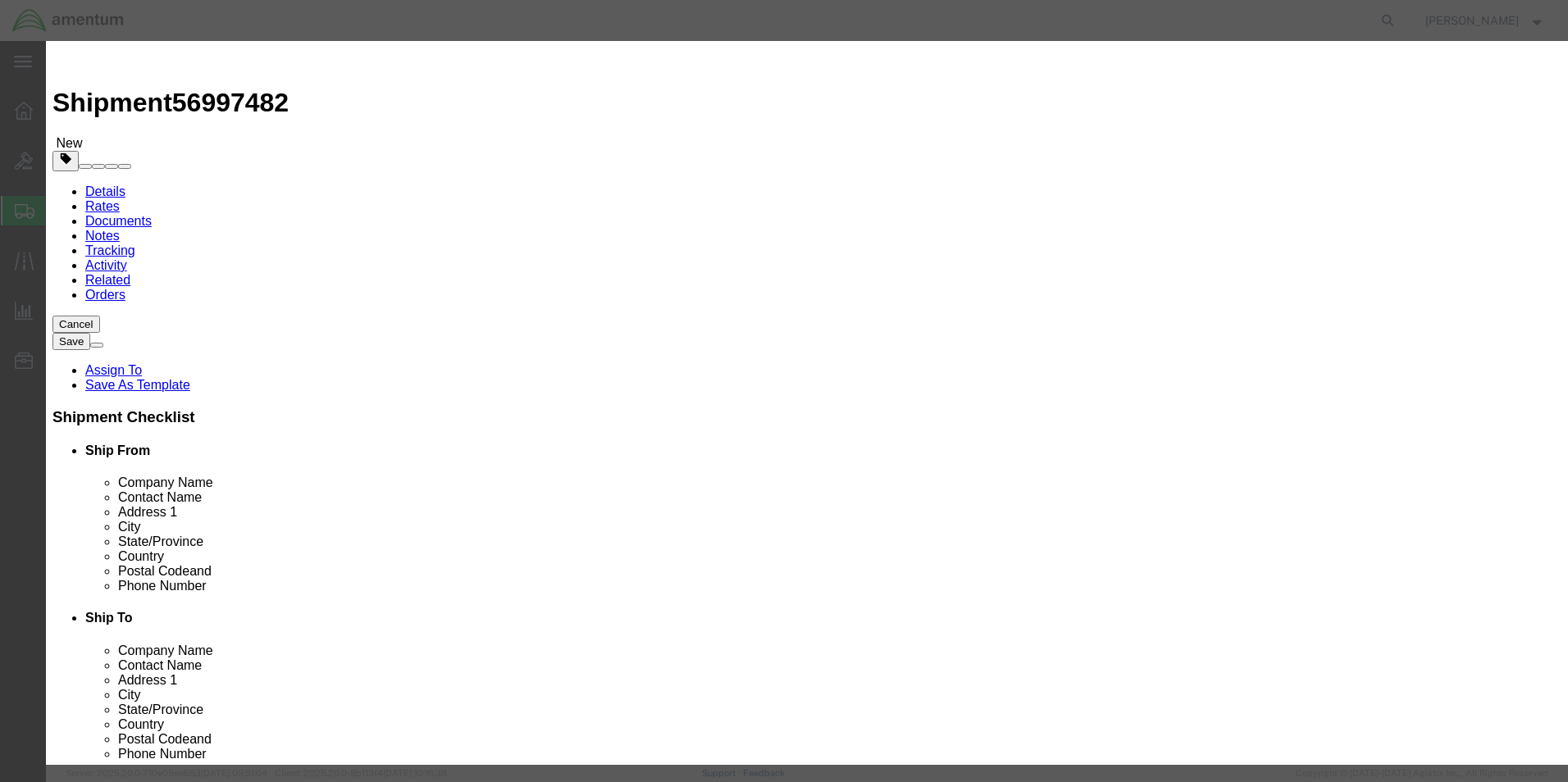
click input "text"
type input "350A37-1126-02 SCISSORSLINK"
click input "0"
drag, startPoint x: 504, startPoint y: 161, endPoint x: 429, endPoint y: 161, distance: 75.0
click div "Pieces 0 Select Bag Barrels 100Board Feet Bottle Box Blister Pack Carats Can Ca…"
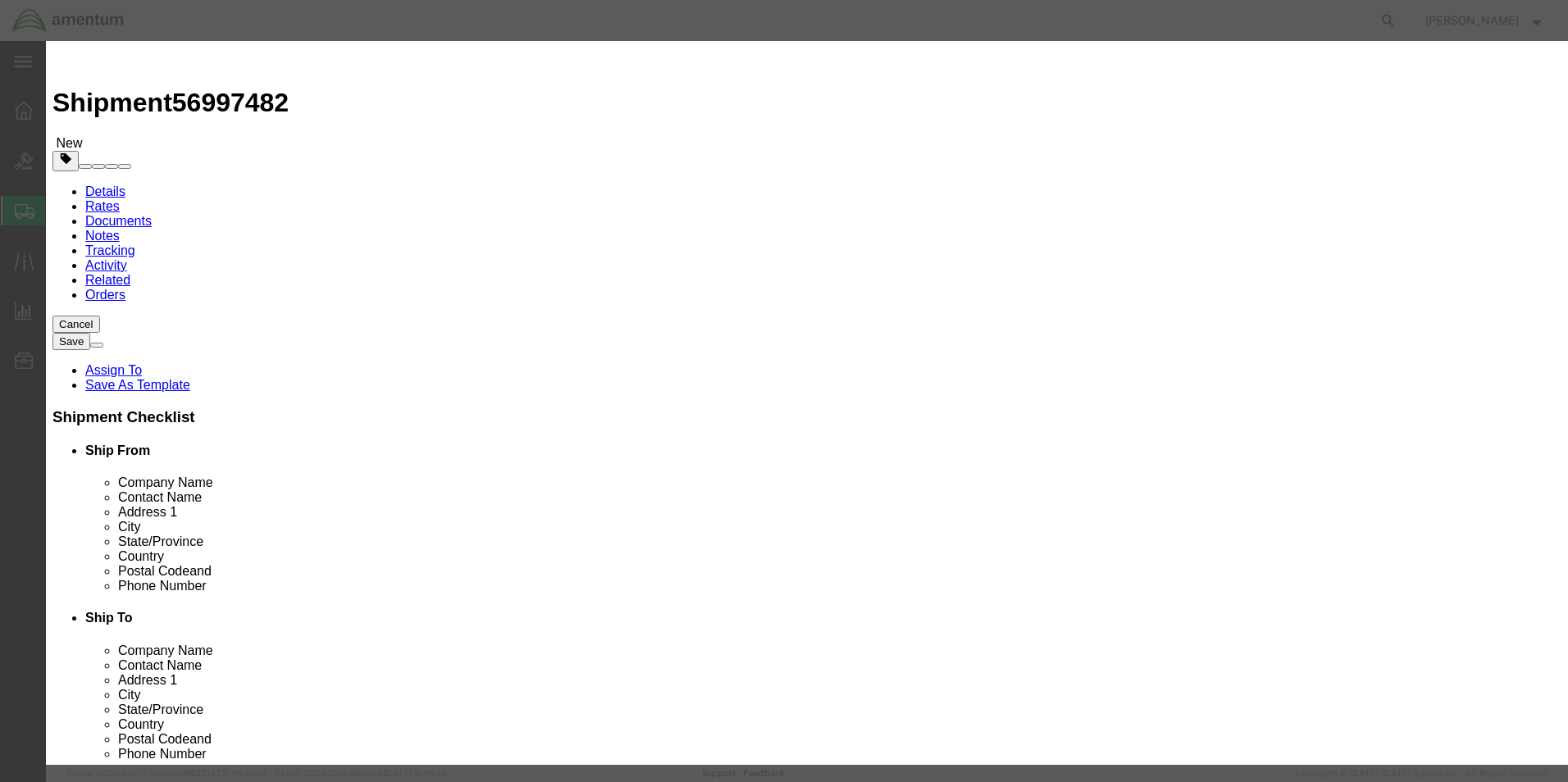
type input "1"
click input "text"
type input "500"
click textarea
type textarea "SN: SD1298"
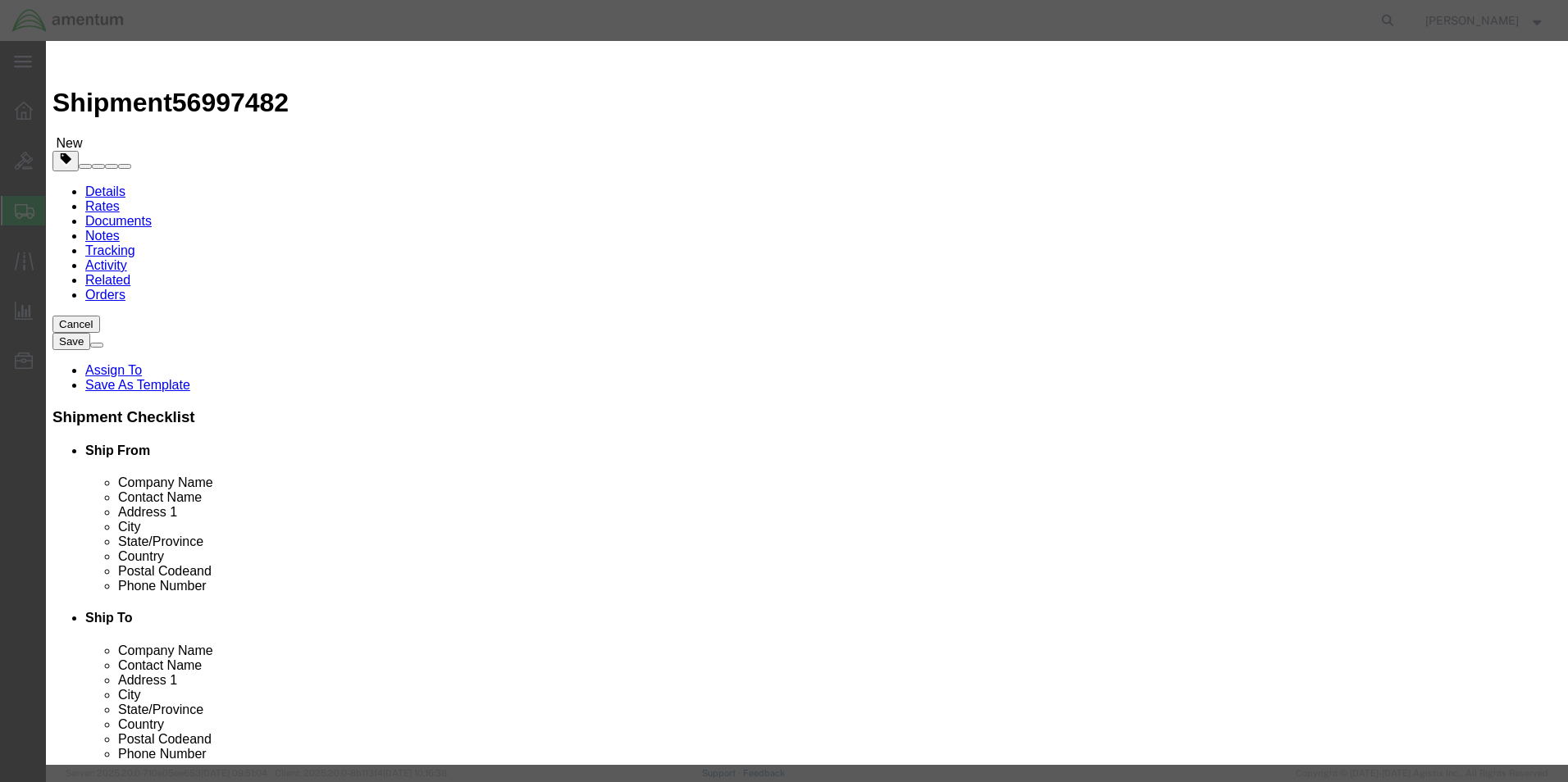
click button "Save & Close"
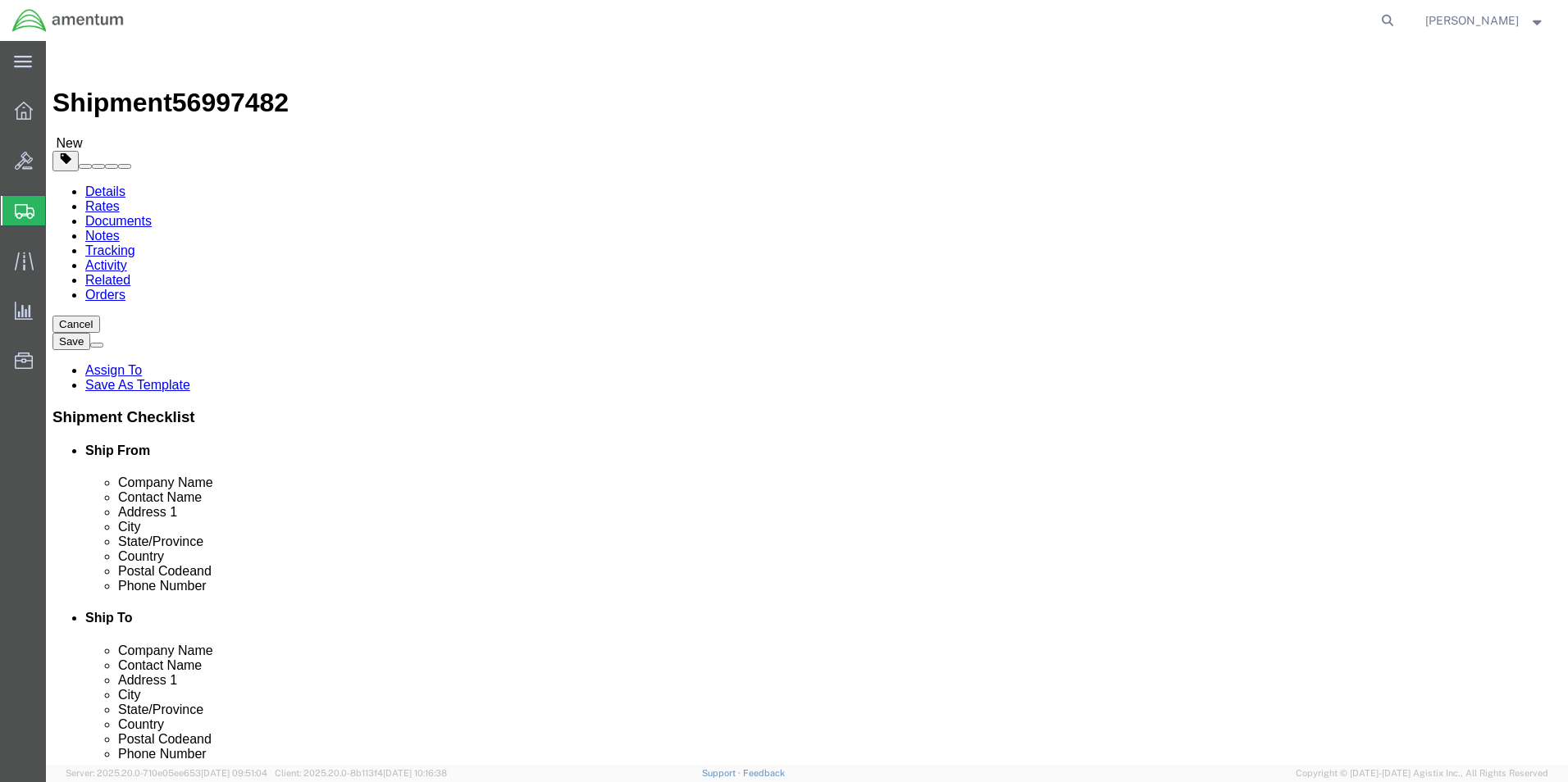
click button "Continue"
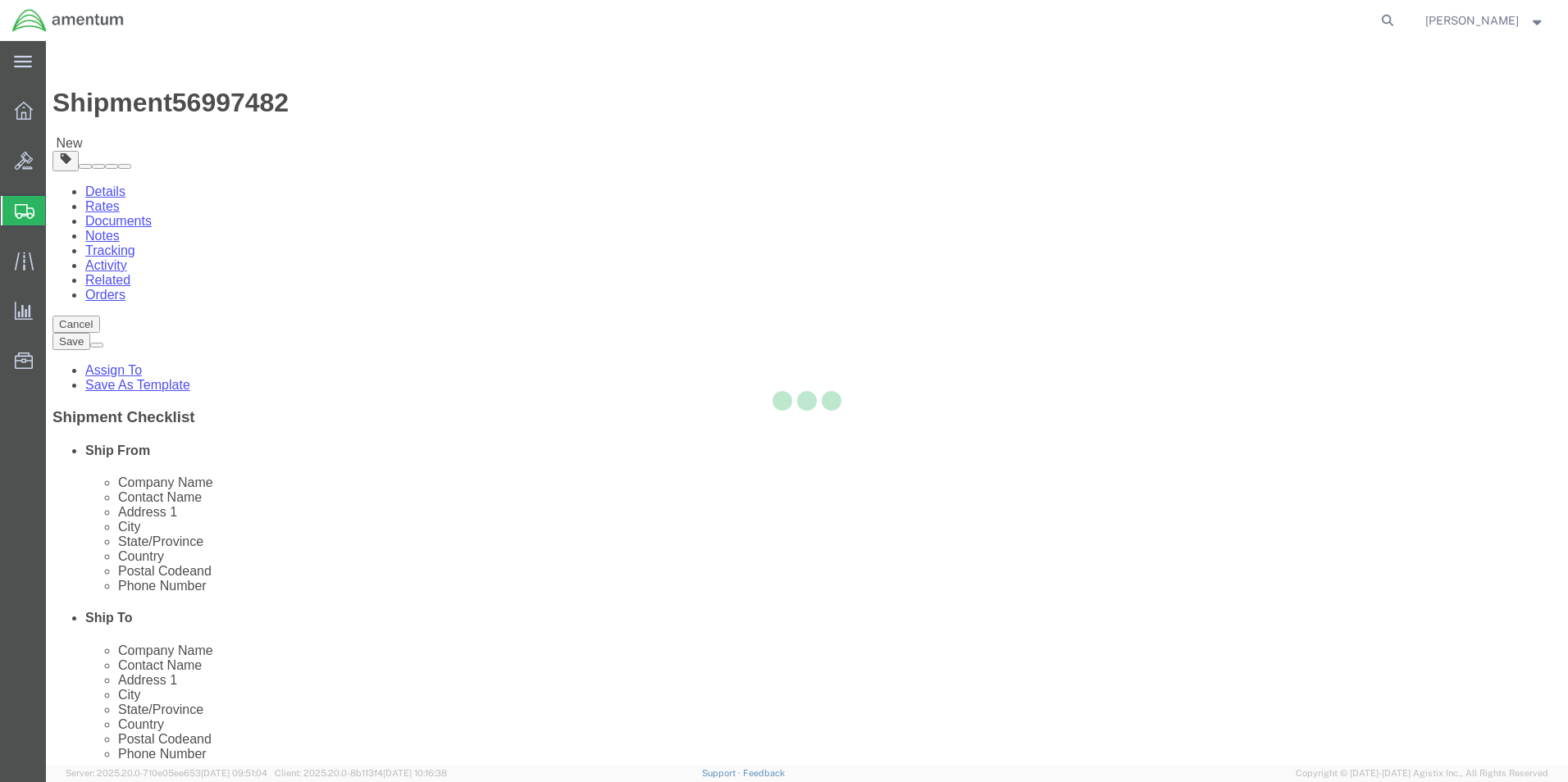
select select
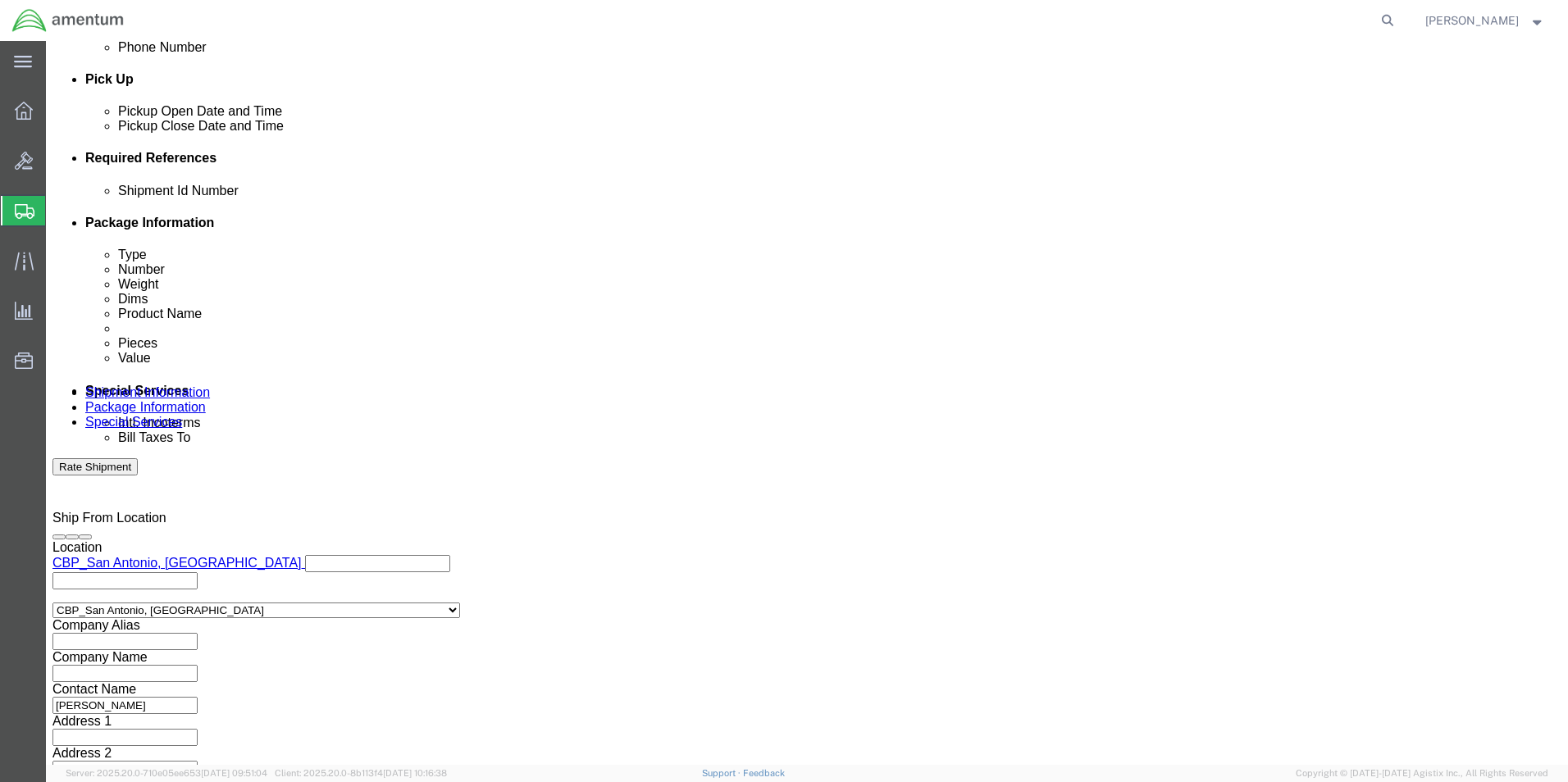
scroll to position [738, 0]
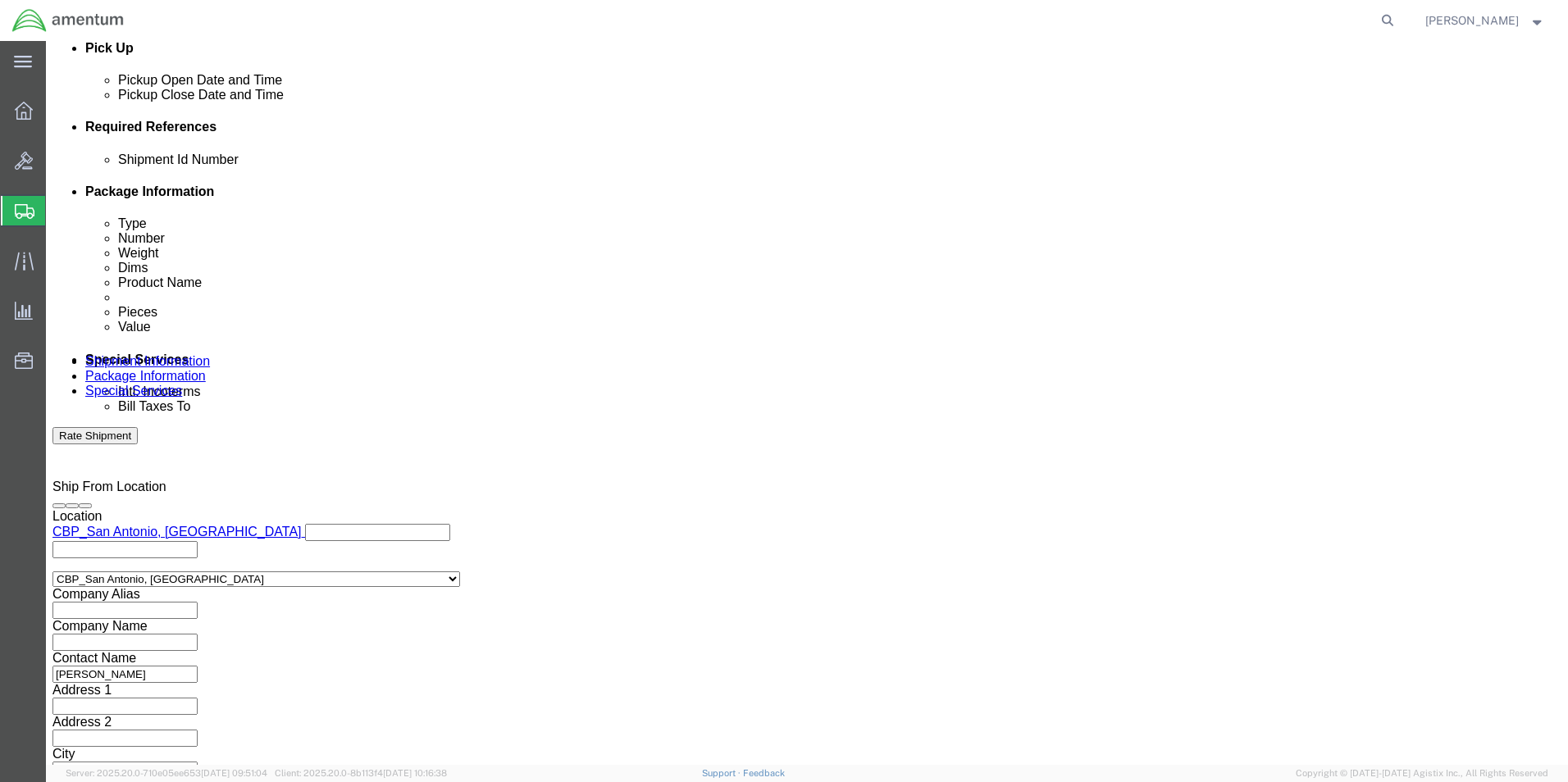
click button "Rate Shipment"
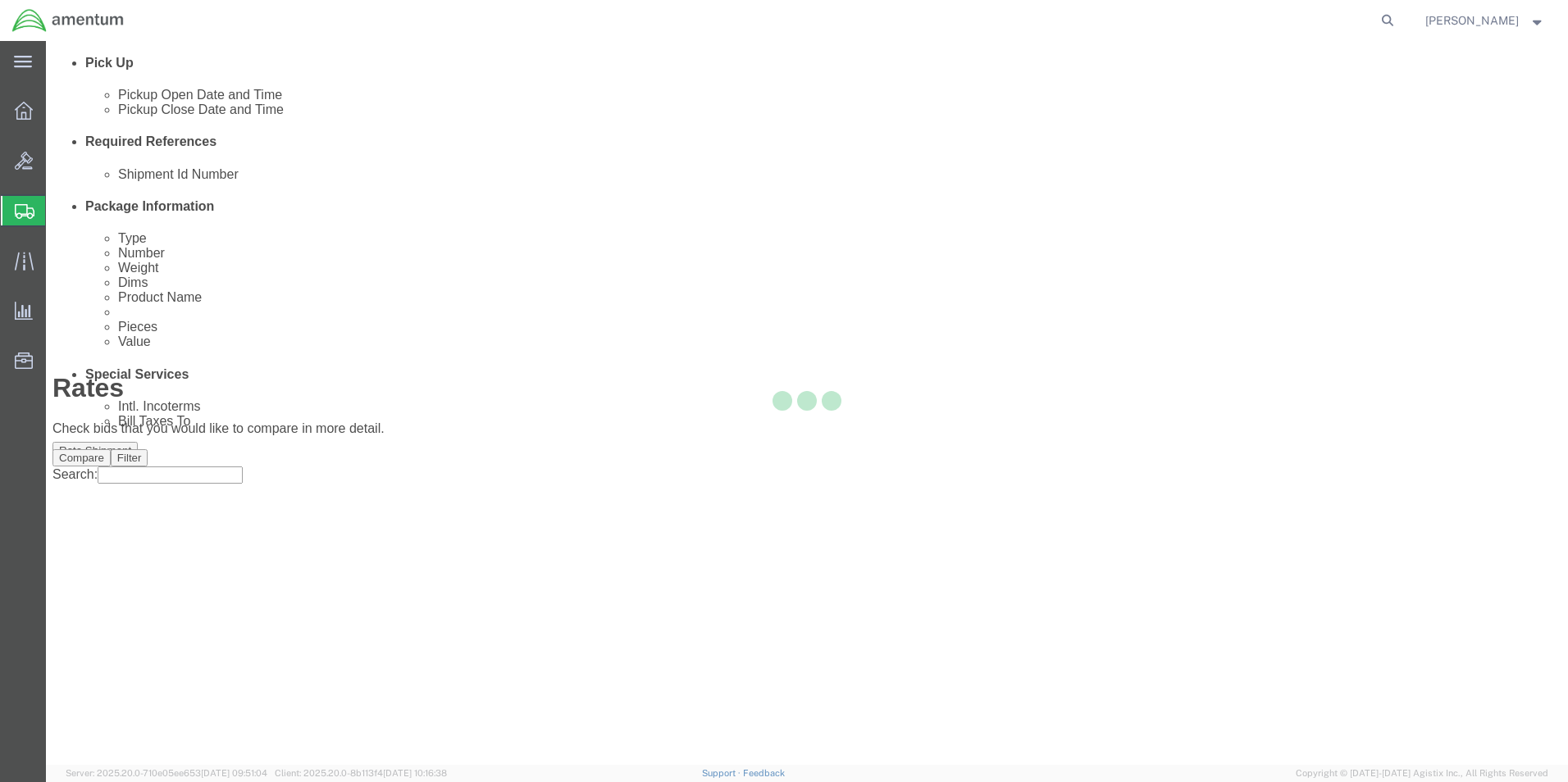
scroll to position [2, 0]
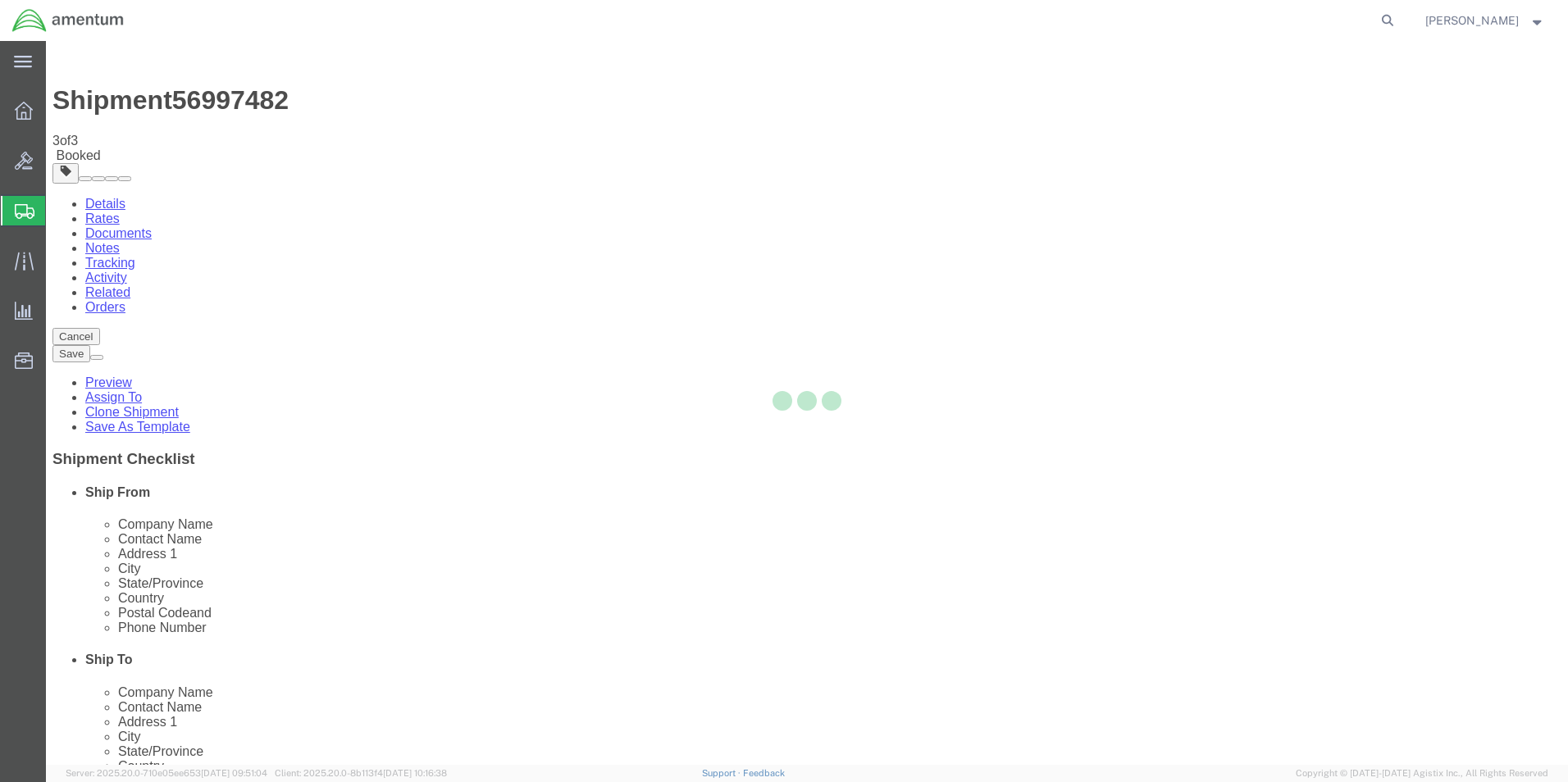
scroll to position [0, 0]
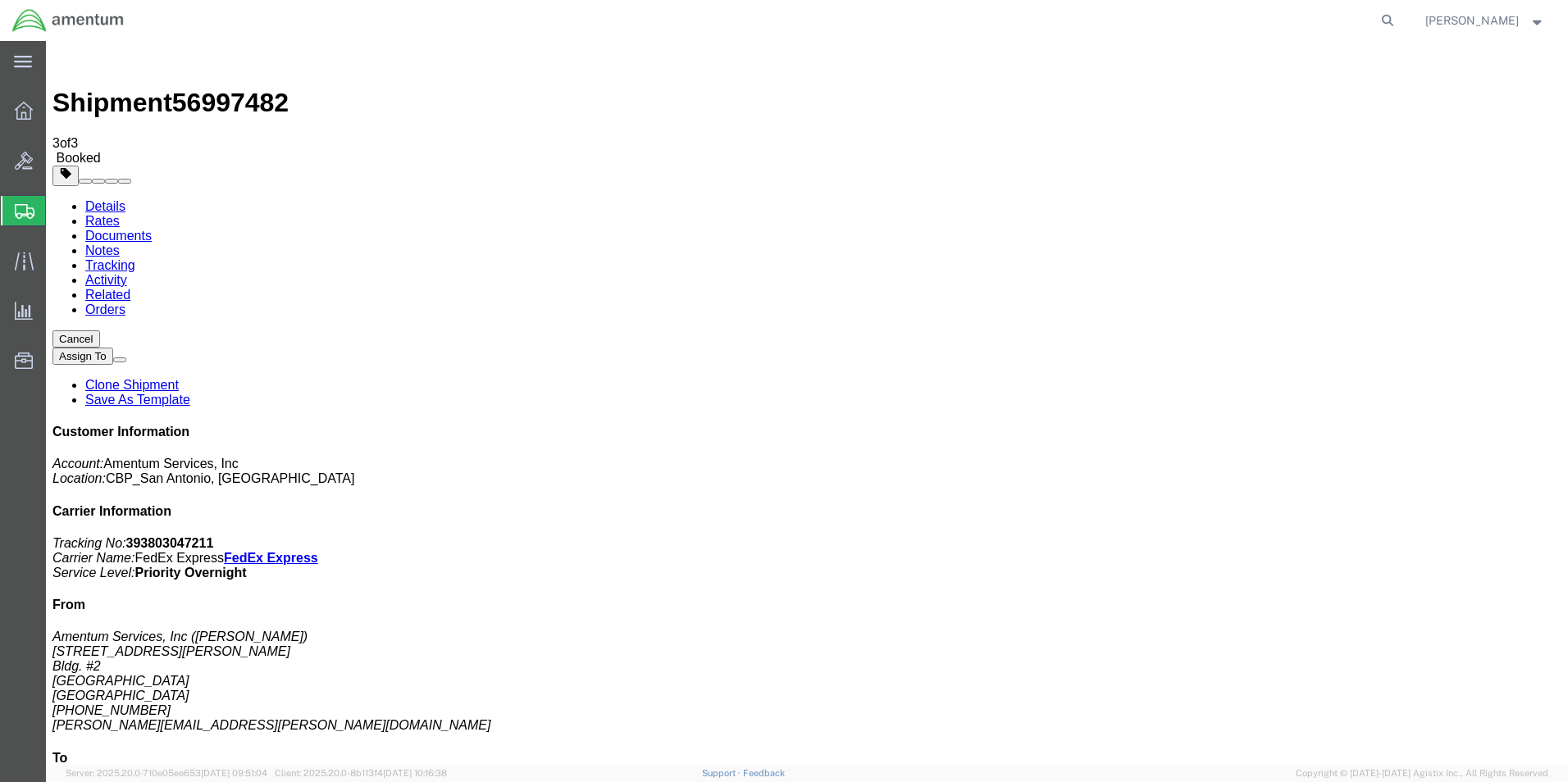
click at [107, 199] on link "Details" at bounding box center [105, 205] width 40 height 14
click link "Schedule pickup request"
